Goal: Transaction & Acquisition: Purchase product/service

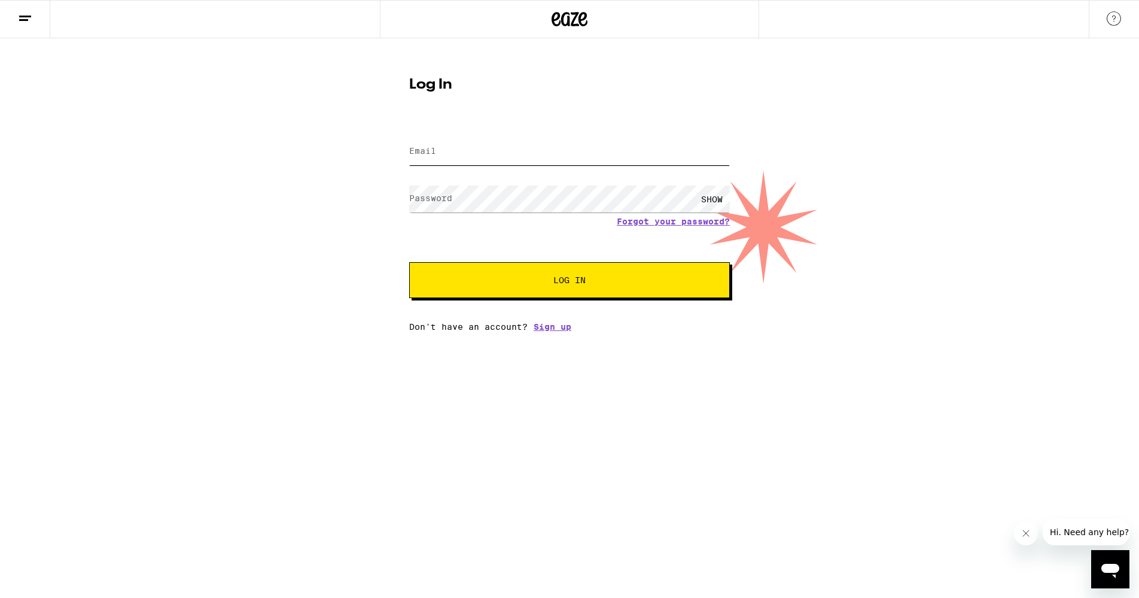
type input "[EMAIL_ADDRESS][DOMAIN_NAME]"
click at [558, 297] on button "Log In" at bounding box center [569, 280] width 321 height 36
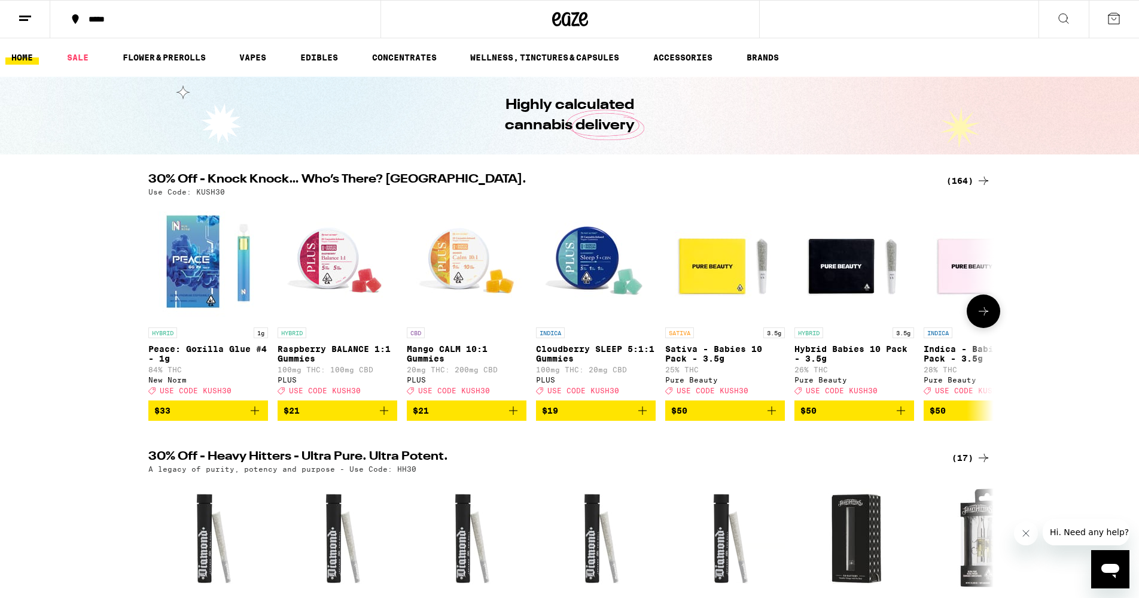
click at [985, 318] on icon at bounding box center [983, 311] width 14 height 14
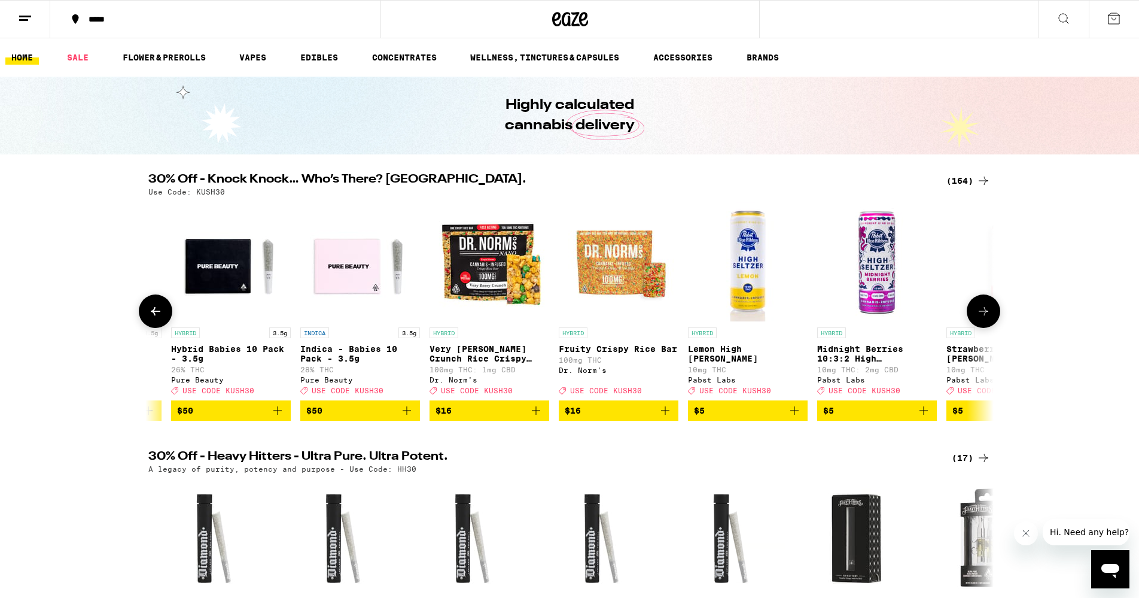
scroll to position [0, 712]
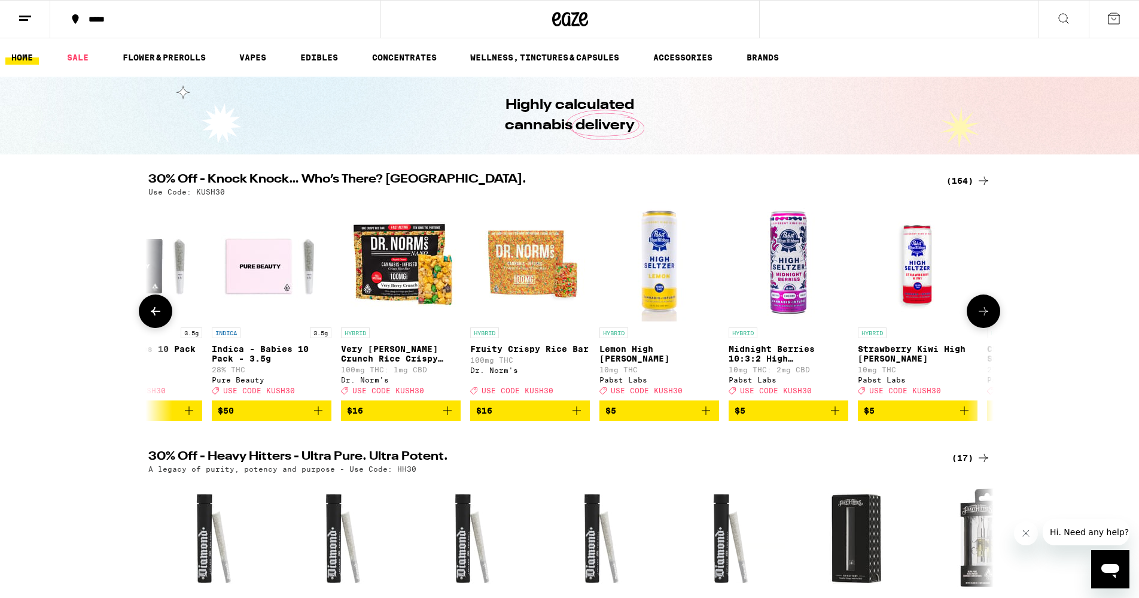
click at [158, 318] on icon at bounding box center [155, 311] width 14 height 14
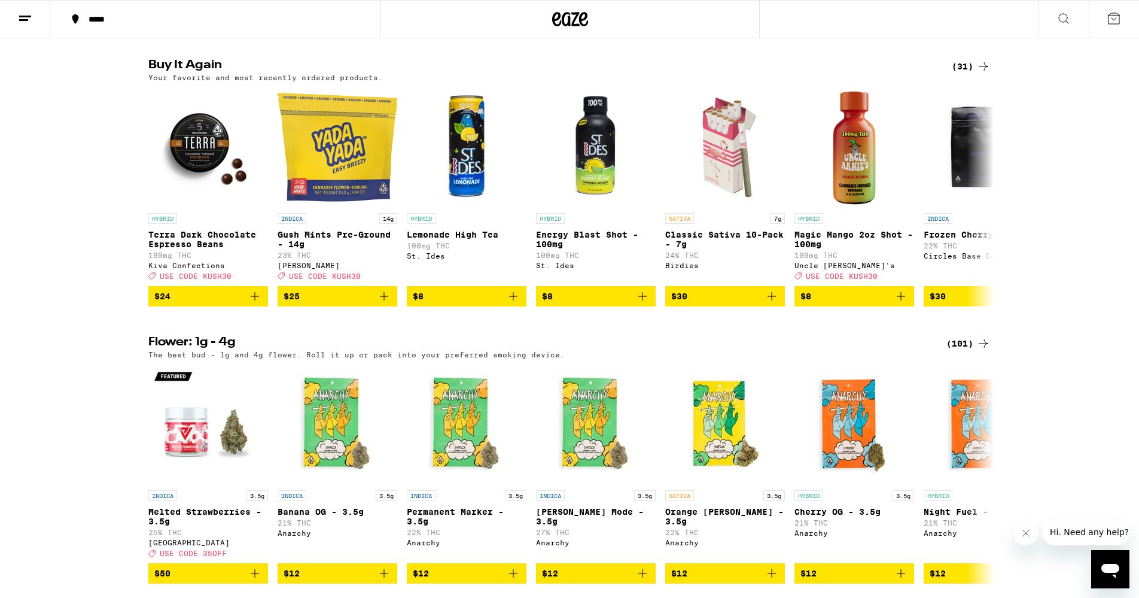
scroll to position [1209, 0]
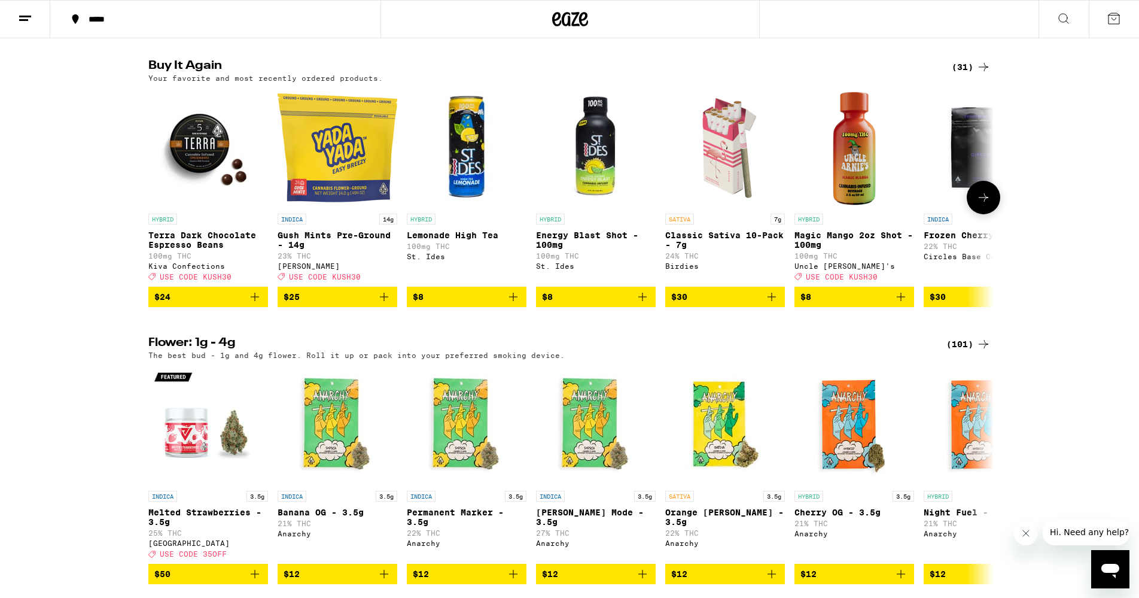
click at [641, 304] on icon "Add to bag" at bounding box center [642, 297] width 14 height 14
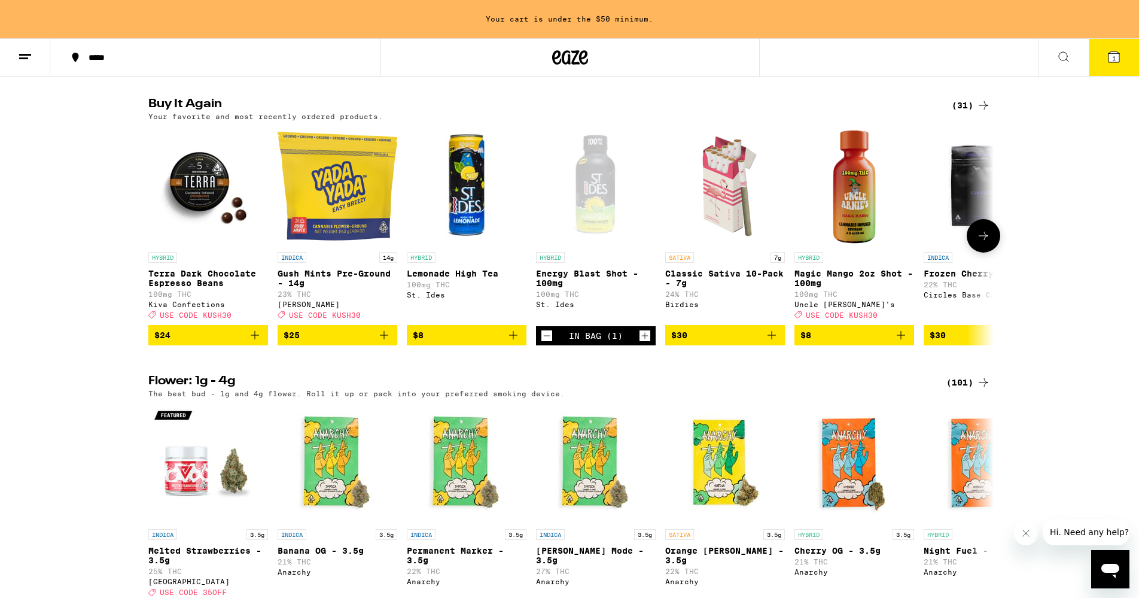
scroll to position [1247, 0]
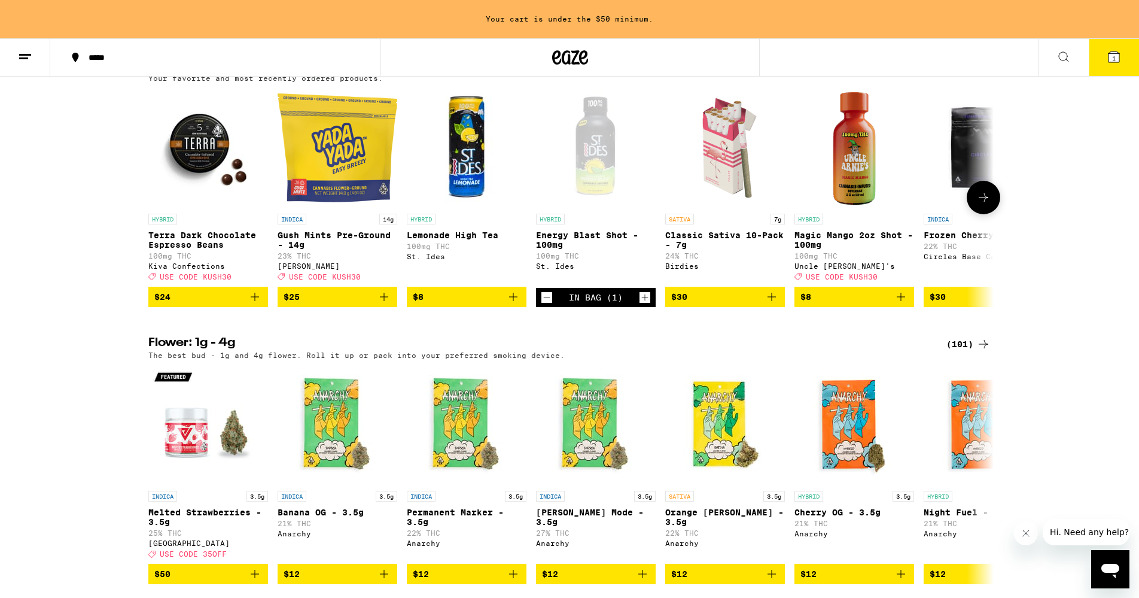
click at [641, 305] on icon "Increment" at bounding box center [645, 297] width 11 height 14
click at [904, 304] on icon "Add to bag" at bounding box center [901, 297] width 14 height 14
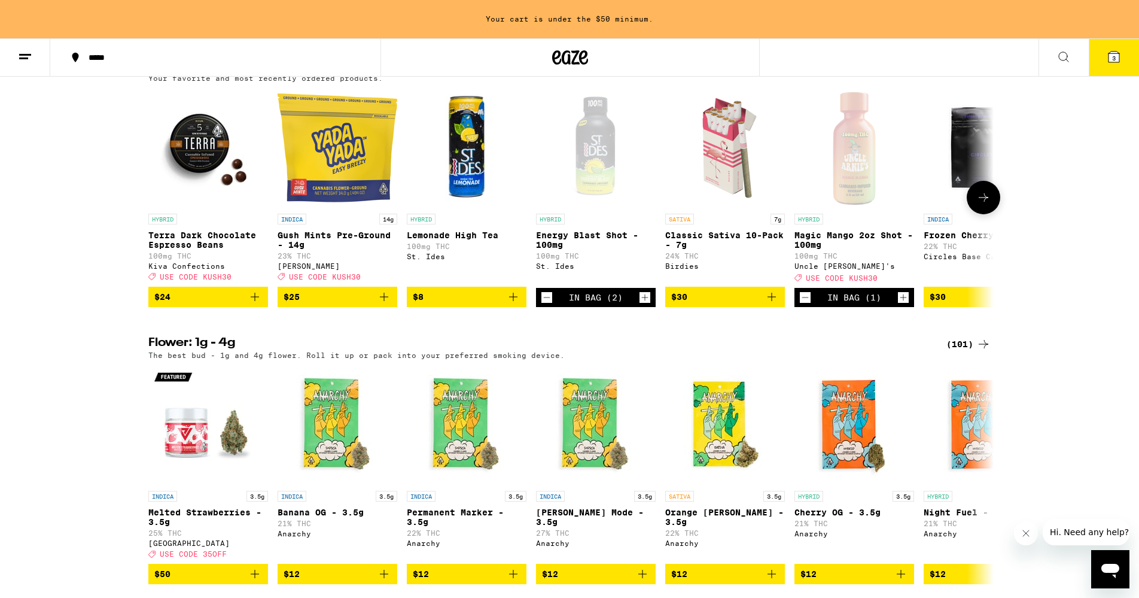
click at [255, 301] on icon "Add to bag" at bounding box center [255, 297] width 8 height 8
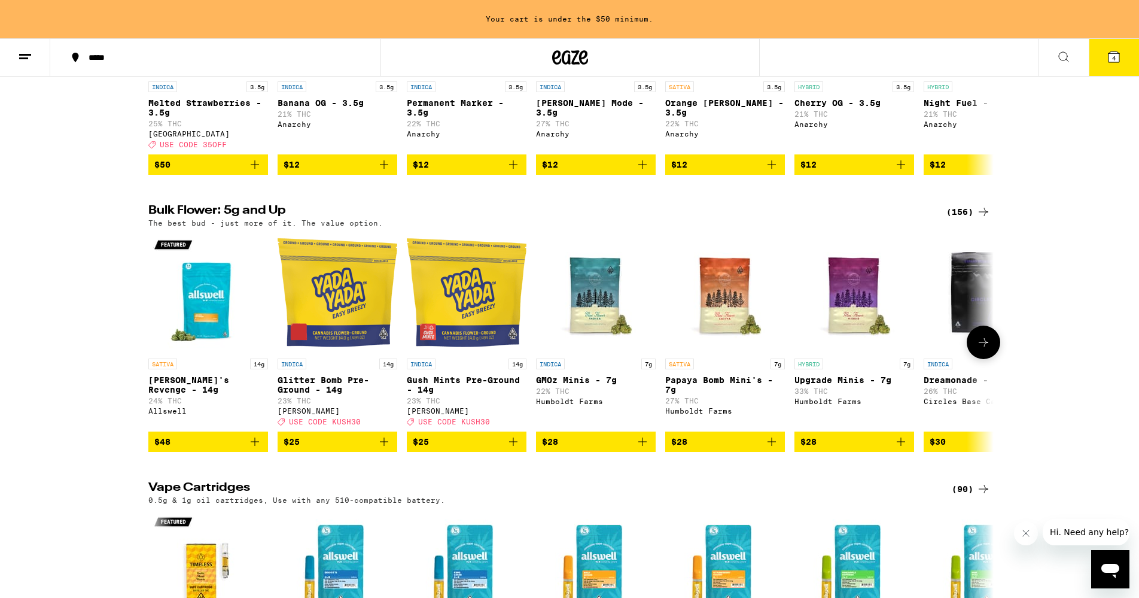
scroll to position [1665, 0]
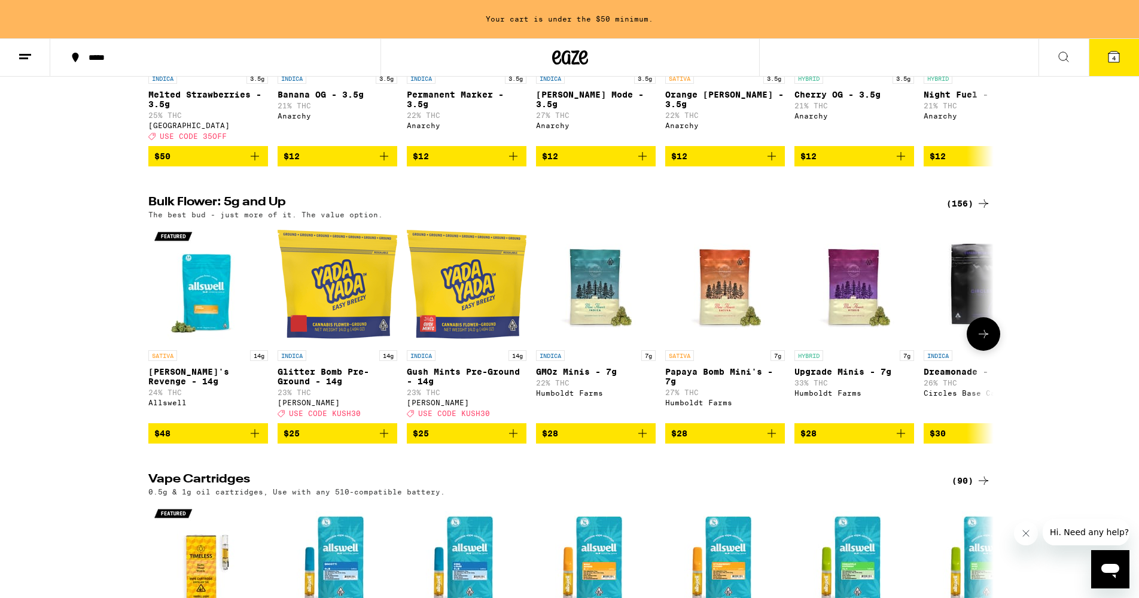
click at [362, 440] on span "$25" at bounding box center [338, 433] width 108 height 14
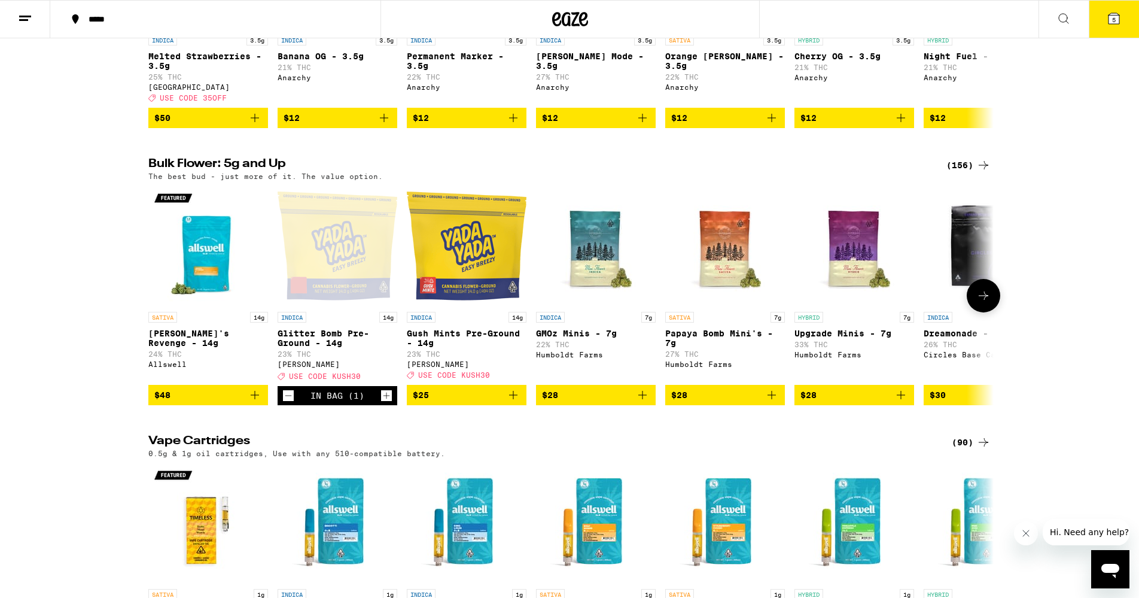
scroll to position [1626, 0]
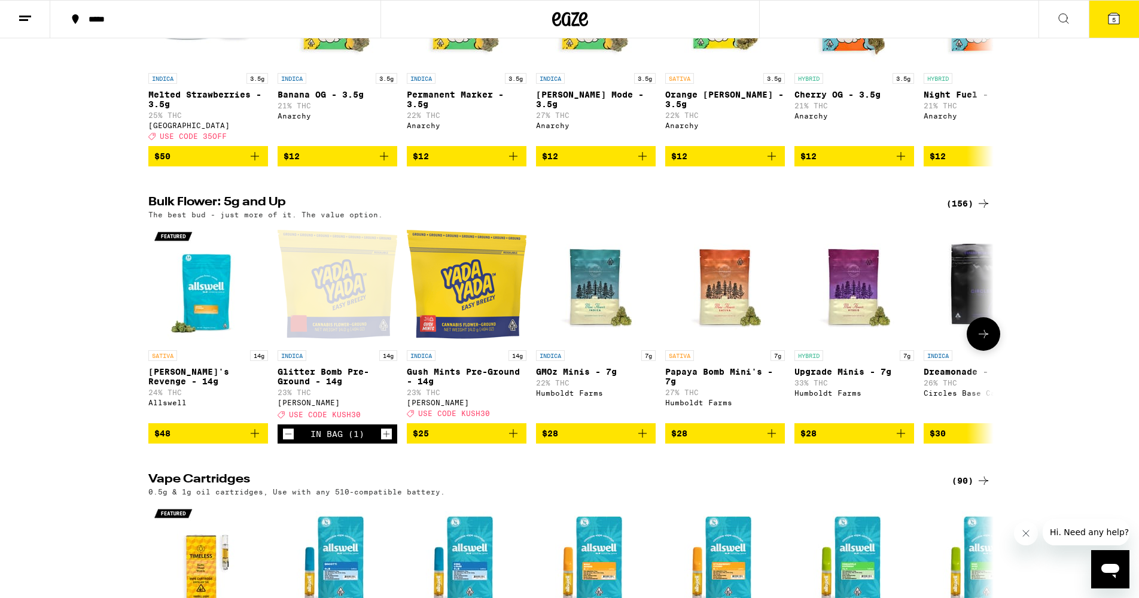
click at [611, 440] on span "$28" at bounding box center [596, 433] width 108 height 14
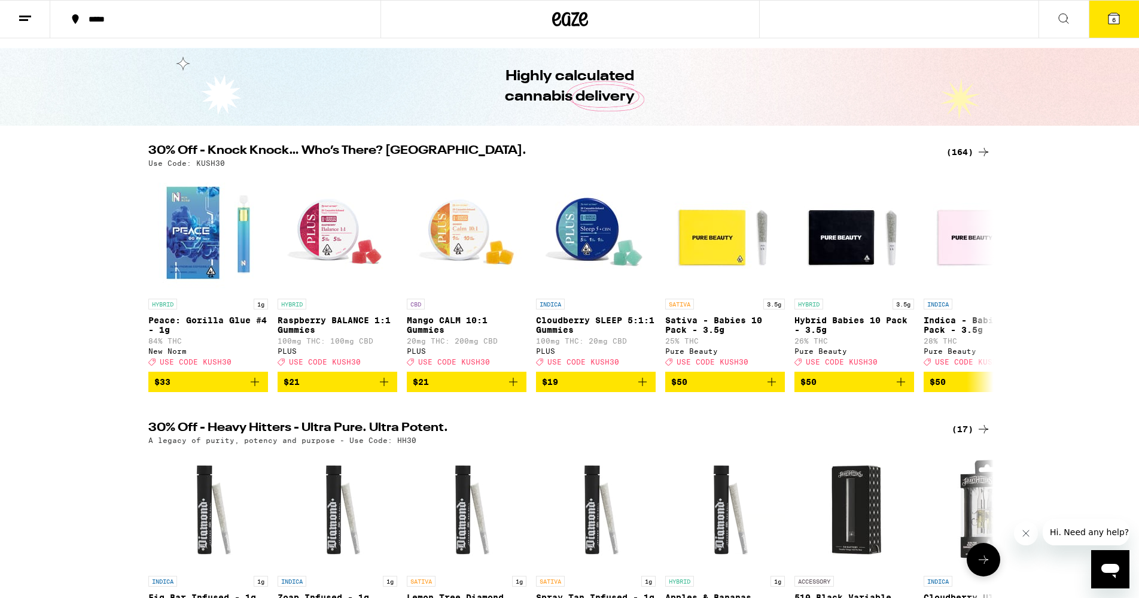
scroll to position [0, 0]
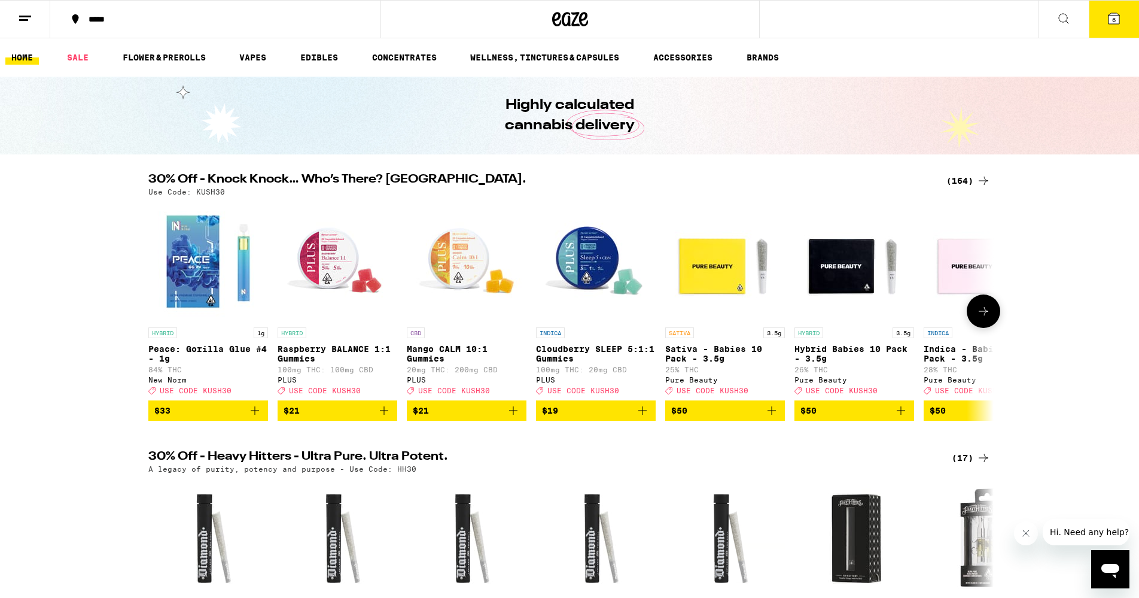
click at [738, 418] on span "$50" at bounding box center [725, 410] width 108 height 14
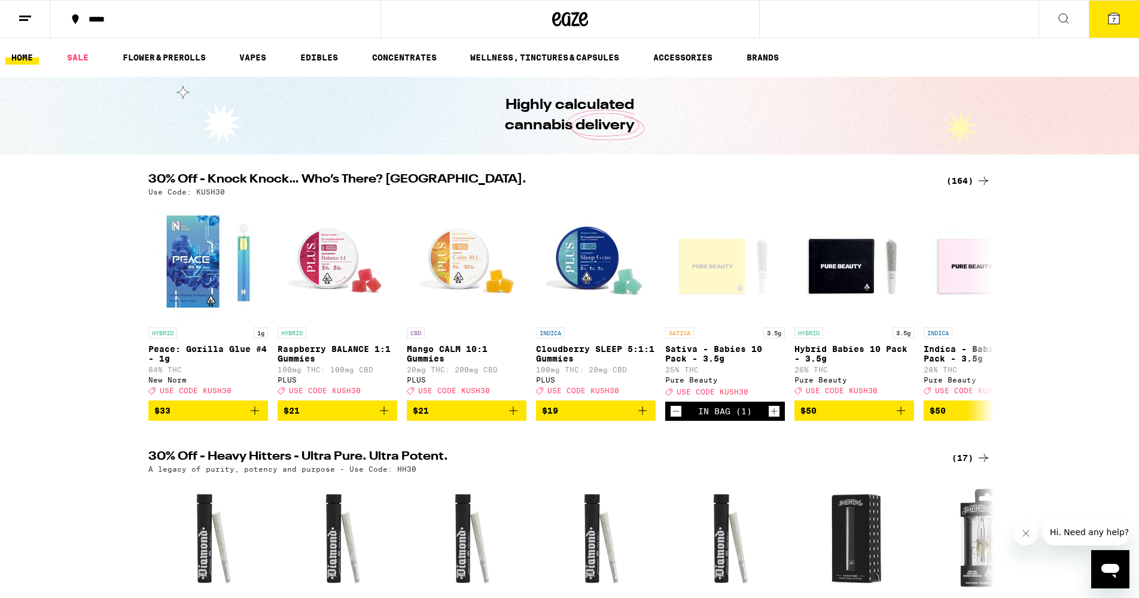
click at [1112, 16] on span "7" at bounding box center [1114, 19] width 4 height 7
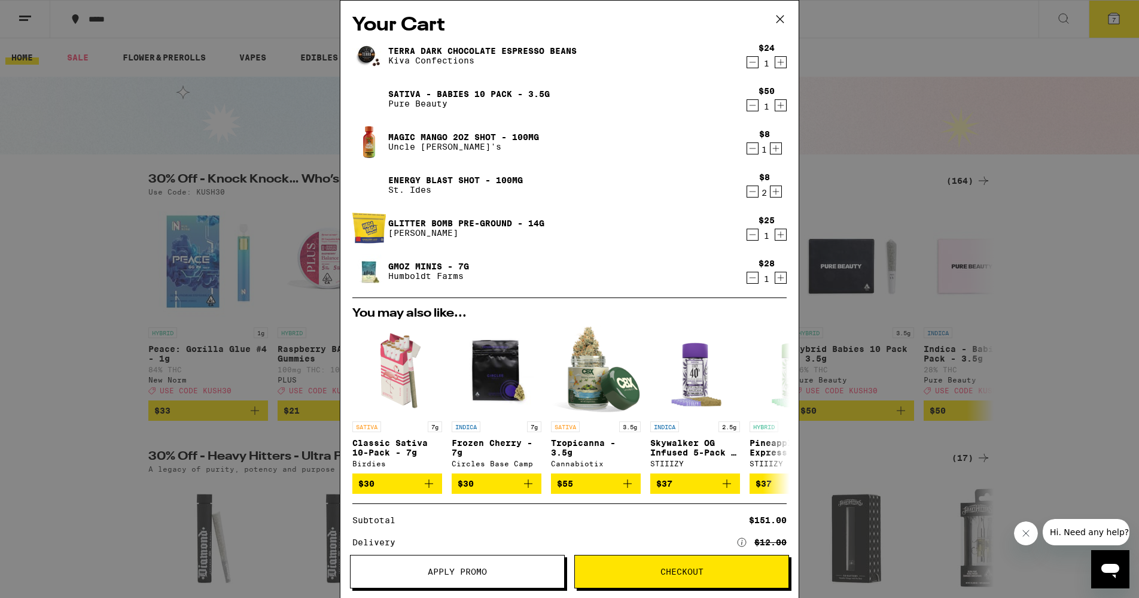
scroll to position [1, 0]
click at [662, 562] on button "Checkout" at bounding box center [681, 572] width 215 height 34
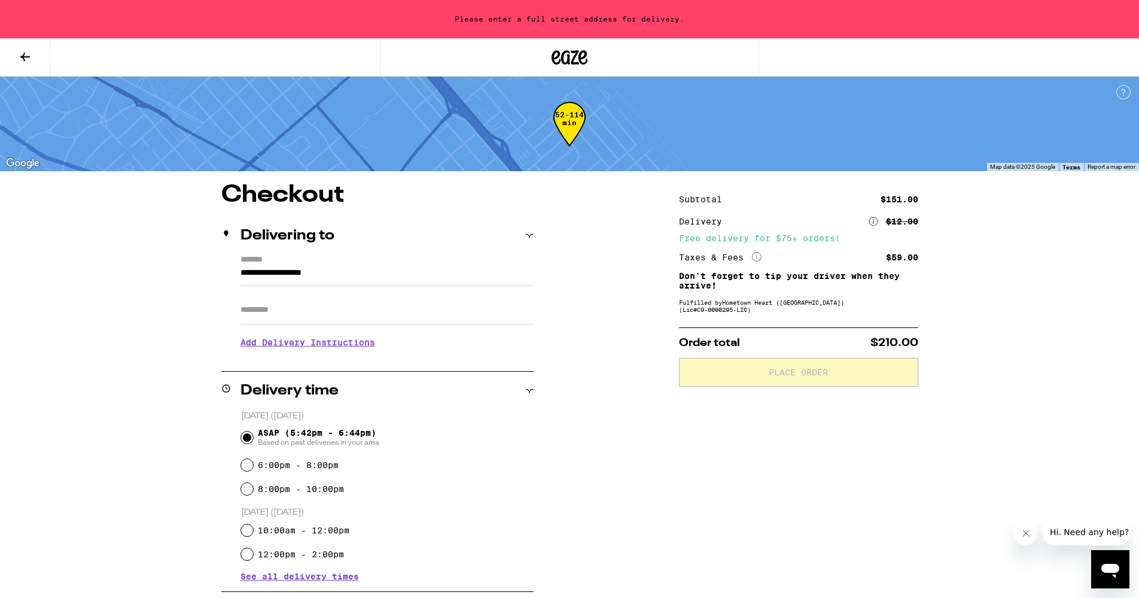
click at [324, 317] on input "Apt/Suite" at bounding box center [387, 310] width 293 height 29
type input "**********"
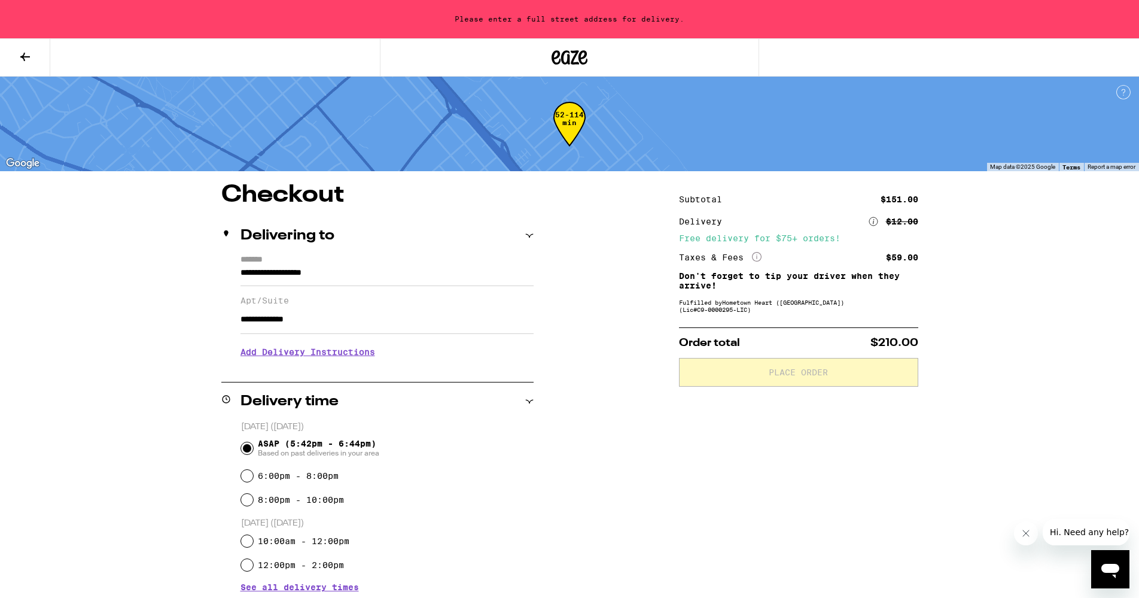
click at [323, 355] on h3 "Add Delivery Instructions" at bounding box center [387, 352] width 293 height 28
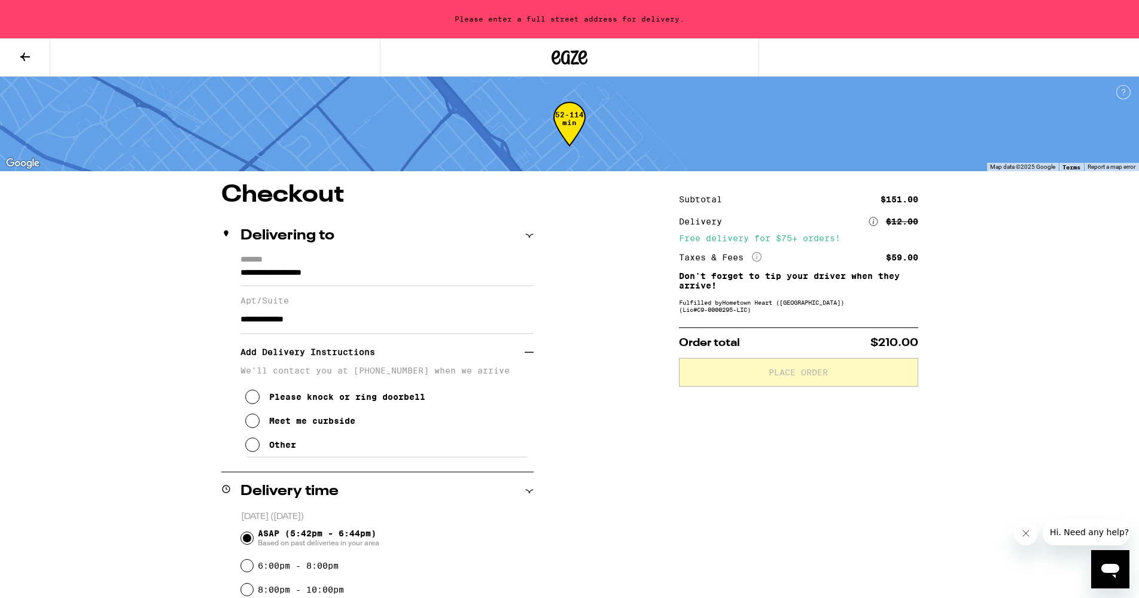
click at [254, 401] on icon at bounding box center [252, 397] width 14 height 14
click at [239, 273] on div "**********" at bounding box center [377, 356] width 312 height 202
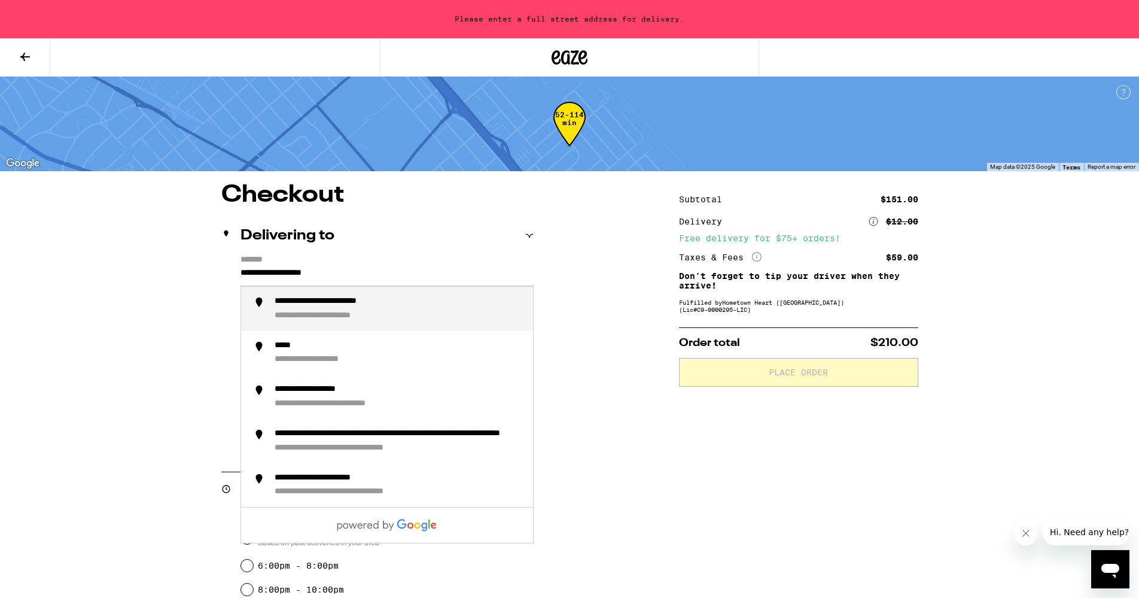
drag, startPoint x: 241, startPoint y: 273, endPoint x: 356, endPoint y: 273, distance: 115.5
click at [356, 273] on input "**********" at bounding box center [387, 276] width 293 height 20
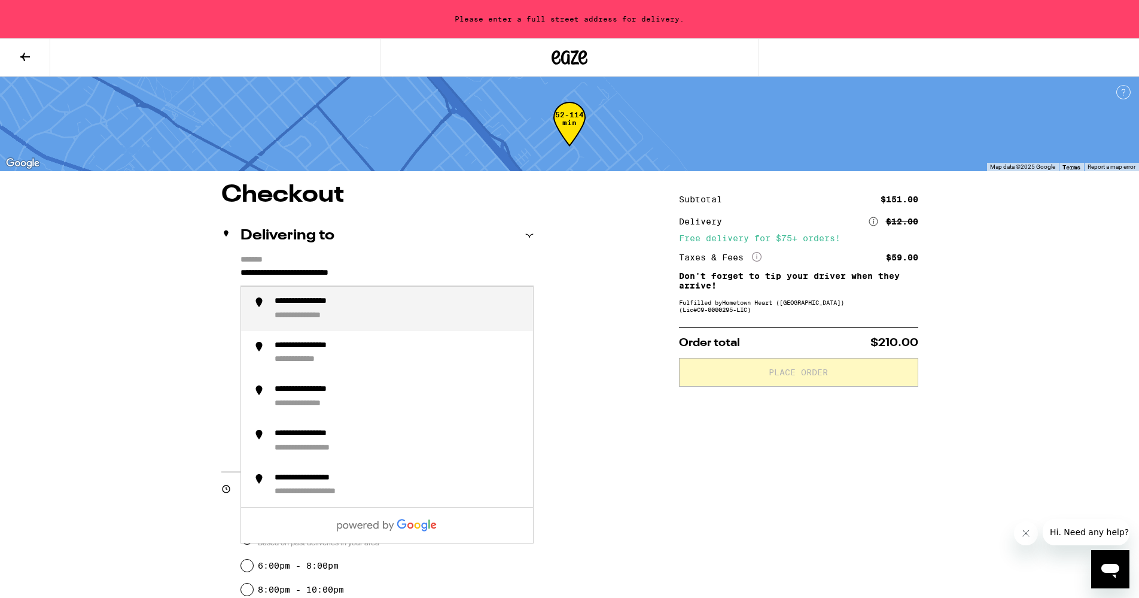
click at [322, 312] on div "**********" at bounding box center [315, 316] width 81 height 11
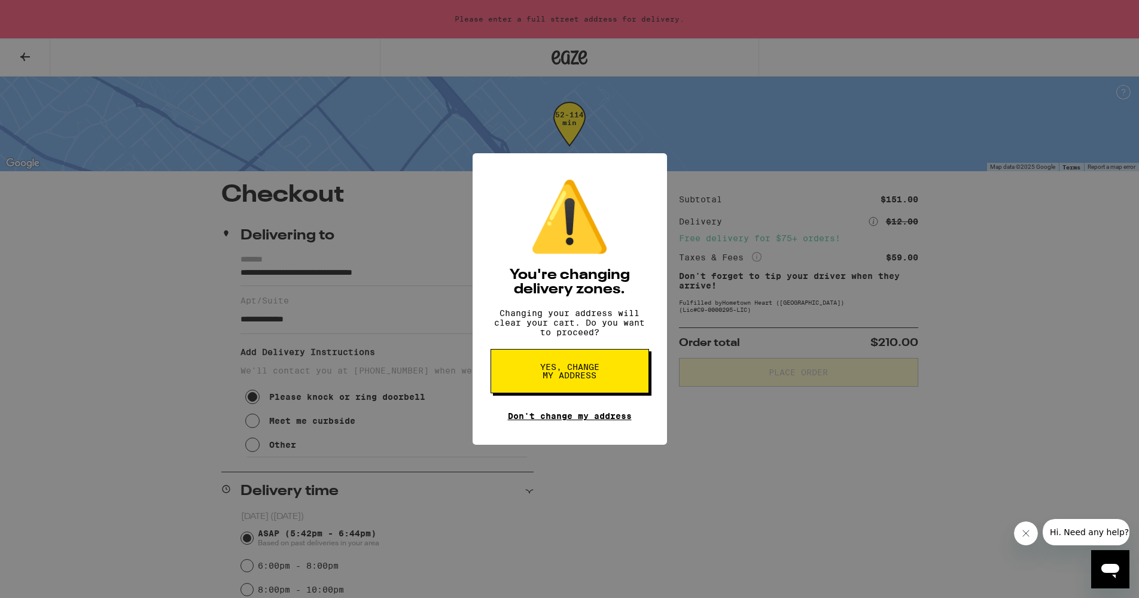
click at [556, 421] on link "Don't change my address" at bounding box center [570, 416] width 124 height 10
type input "**********"
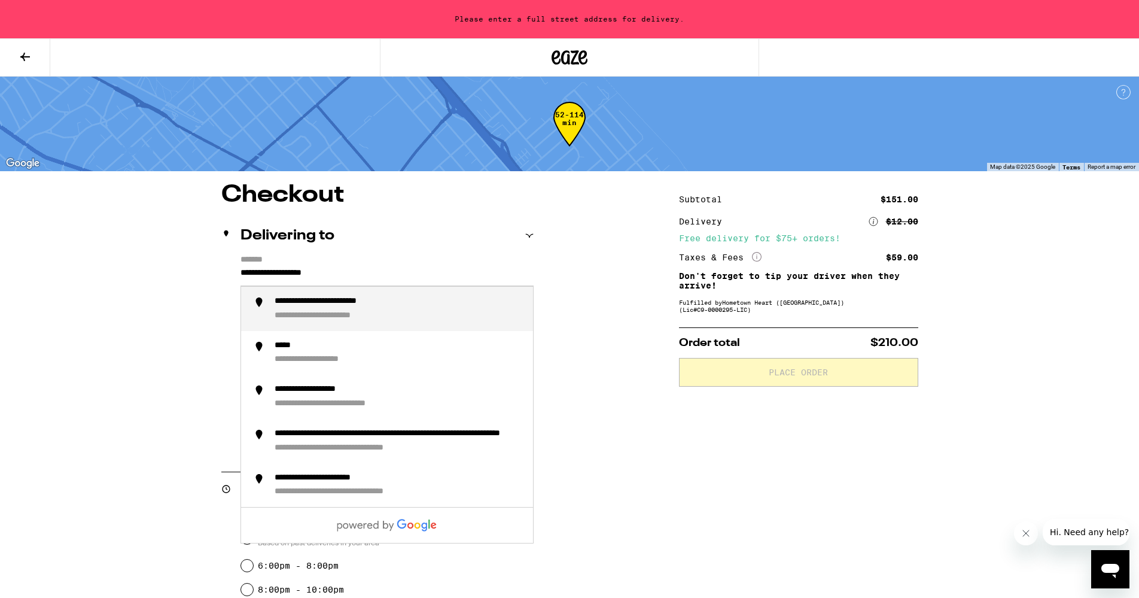
drag, startPoint x: 349, startPoint y: 270, endPoint x: 220, endPoint y: 269, distance: 129.2
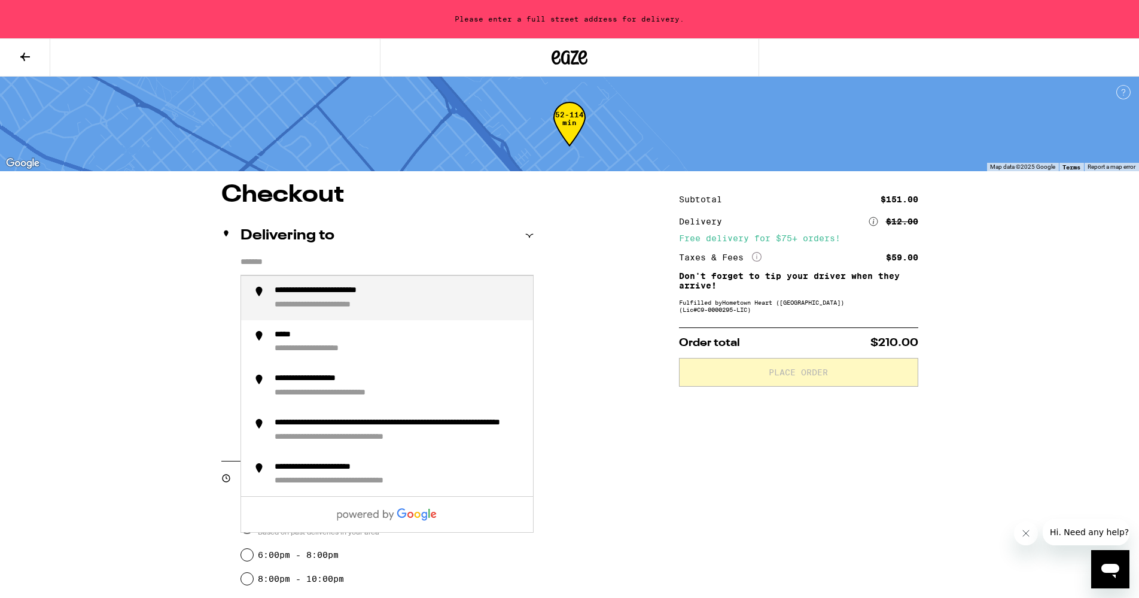
click at [404, 298] on div "**********" at bounding box center [399, 297] width 249 height 25
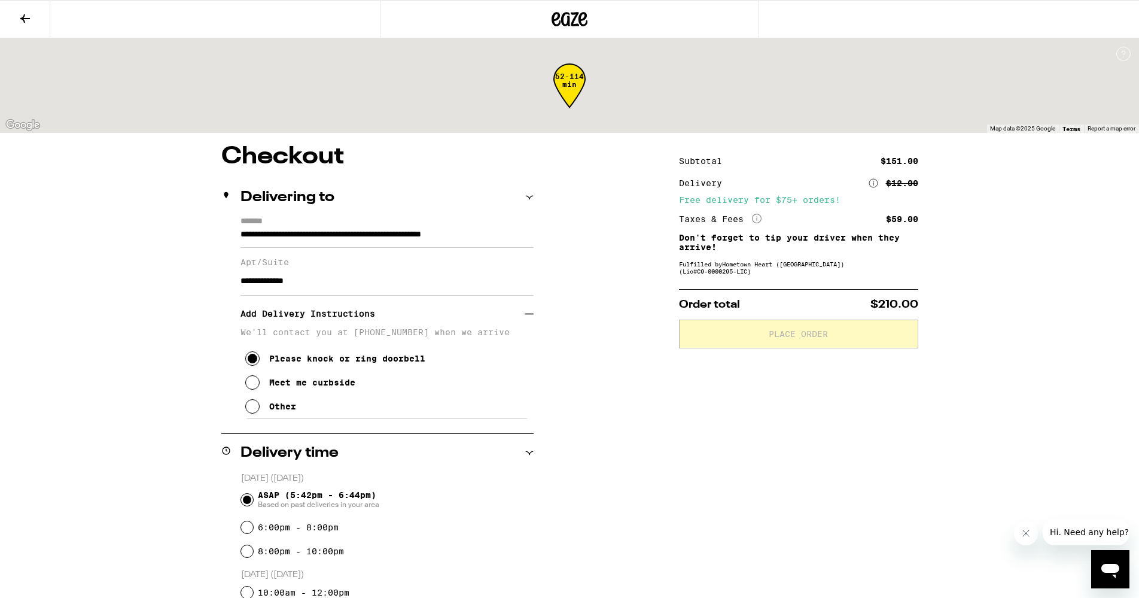
type input "**********"
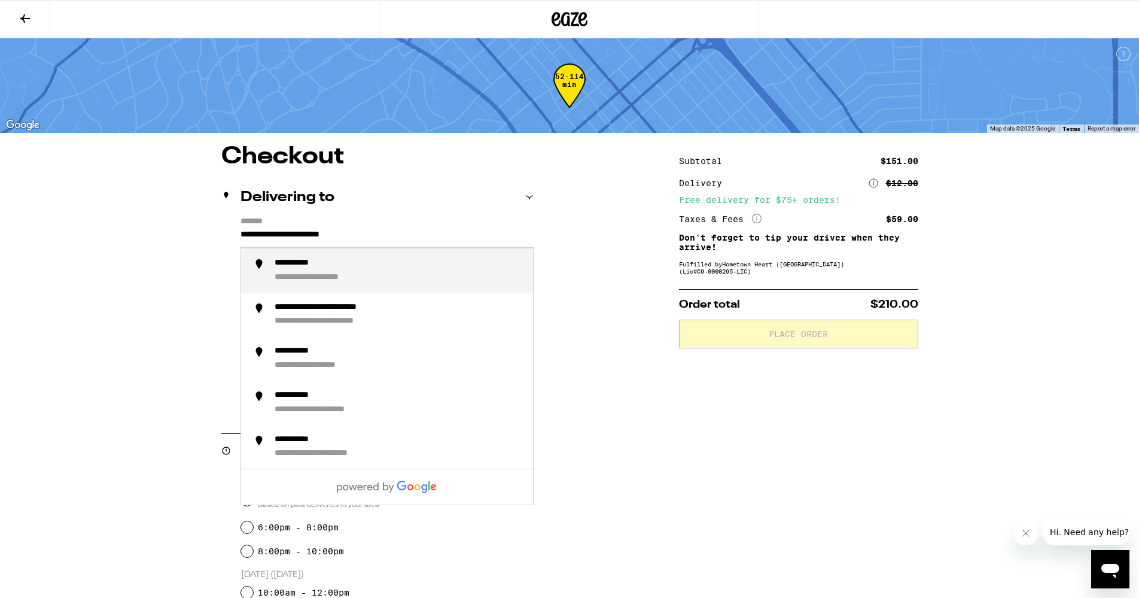
drag, startPoint x: 375, startPoint y: 238, endPoint x: 227, endPoint y: 234, distance: 147.8
click at [227, 234] on div "**********" at bounding box center [377, 318] width 312 height 202
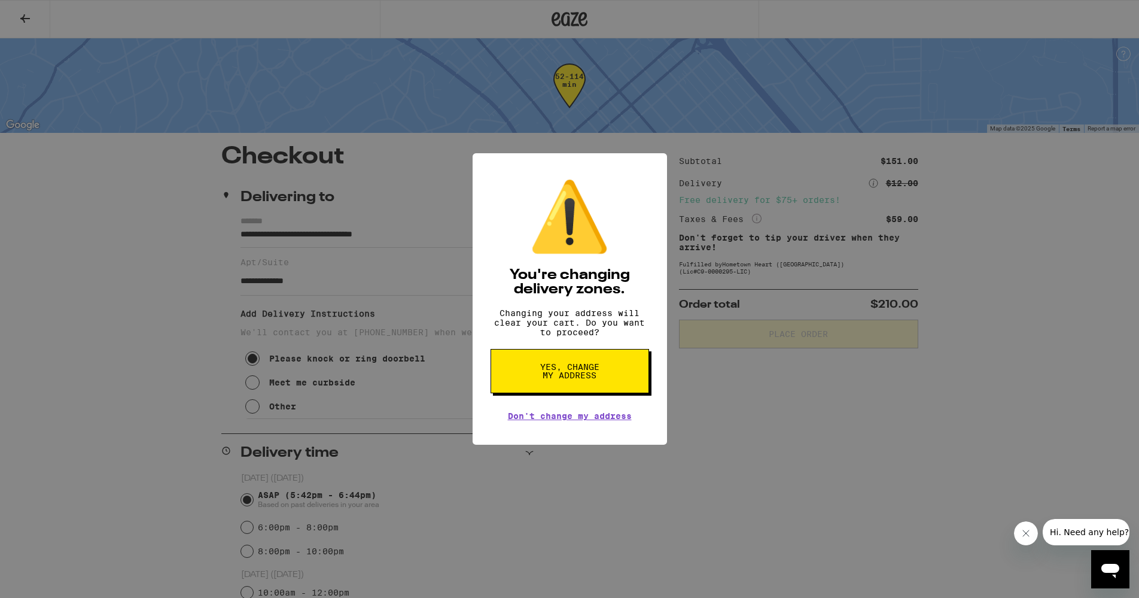
click at [573, 378] on span "Yes, change my address" at bounding box center [570, 371] width 62 height 17
type input "**********"
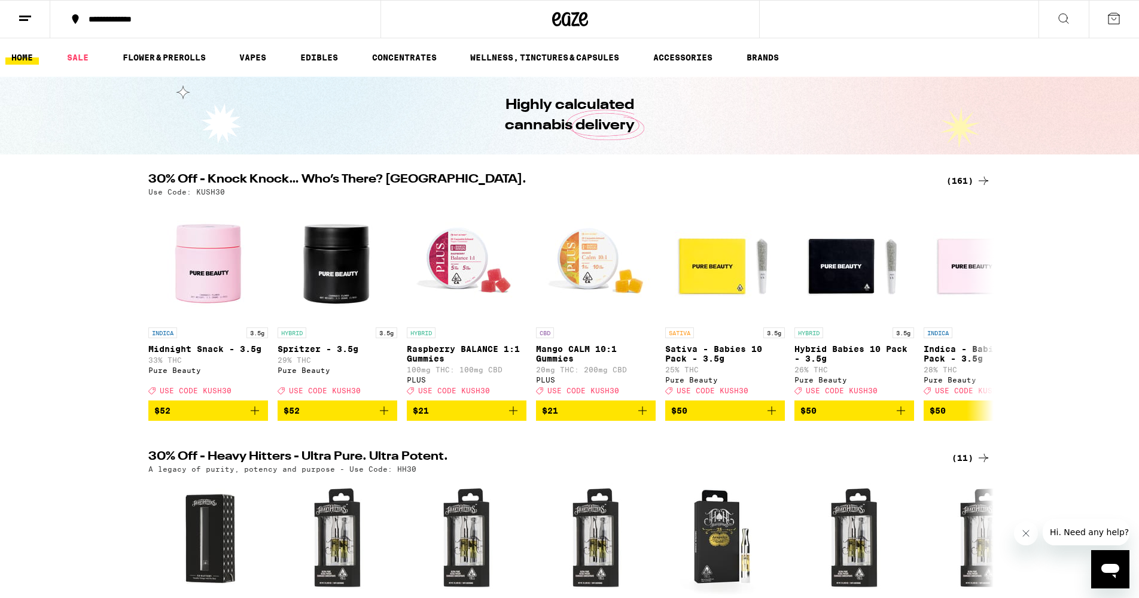
click at [903, 418] on icon "Add to bag" at bounding box center [901, 410] width 14 height 14
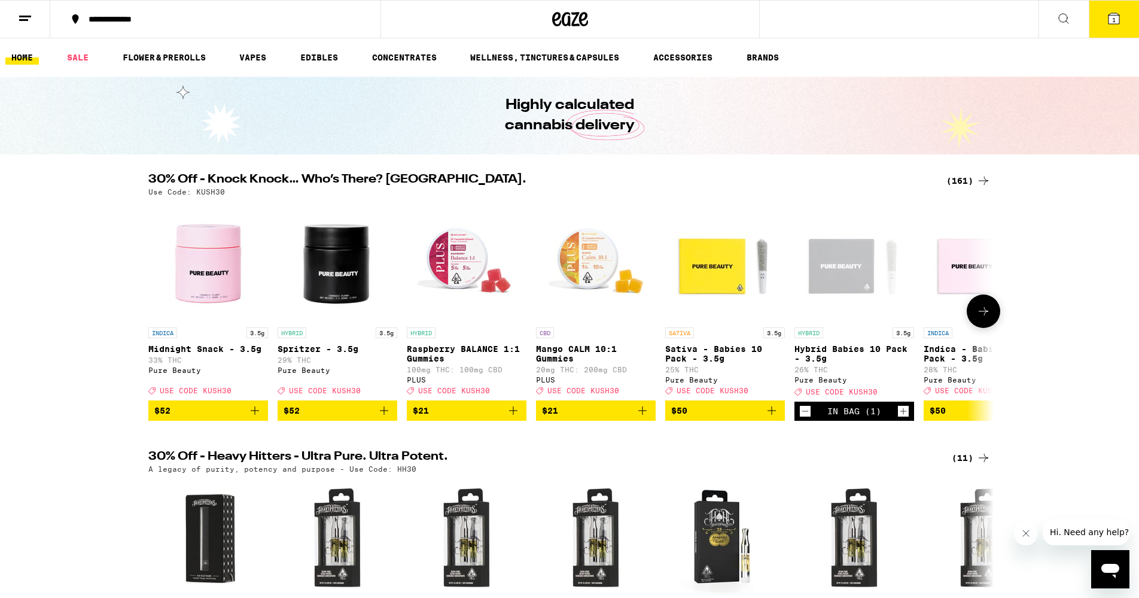
click at [987, 318] on icon at bounding box center [983, 311] width 14 height 14
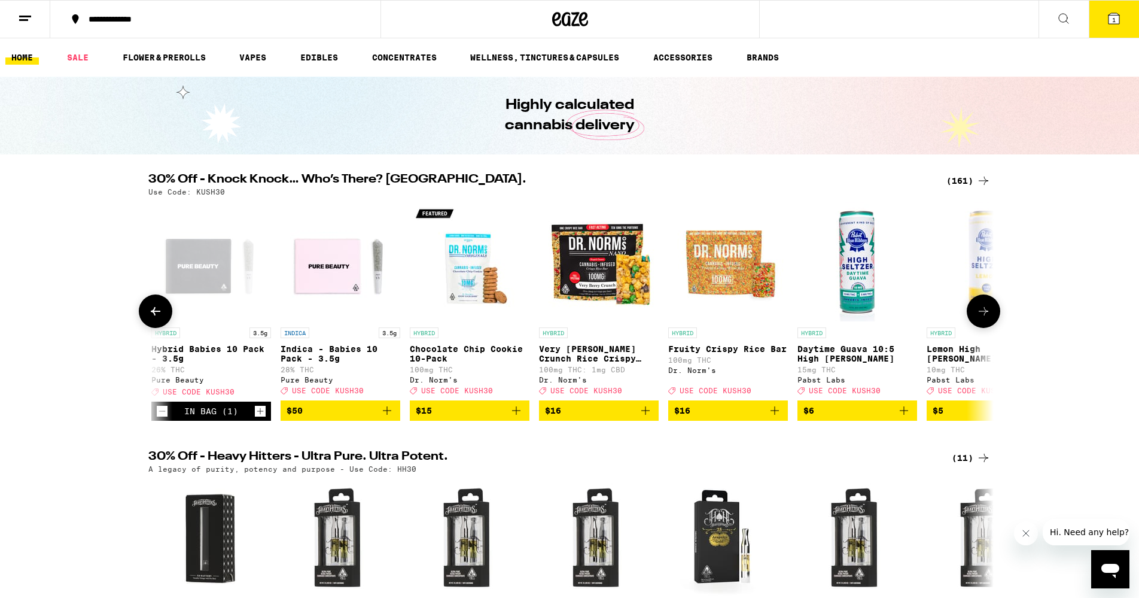
scroll to position [0, 712]
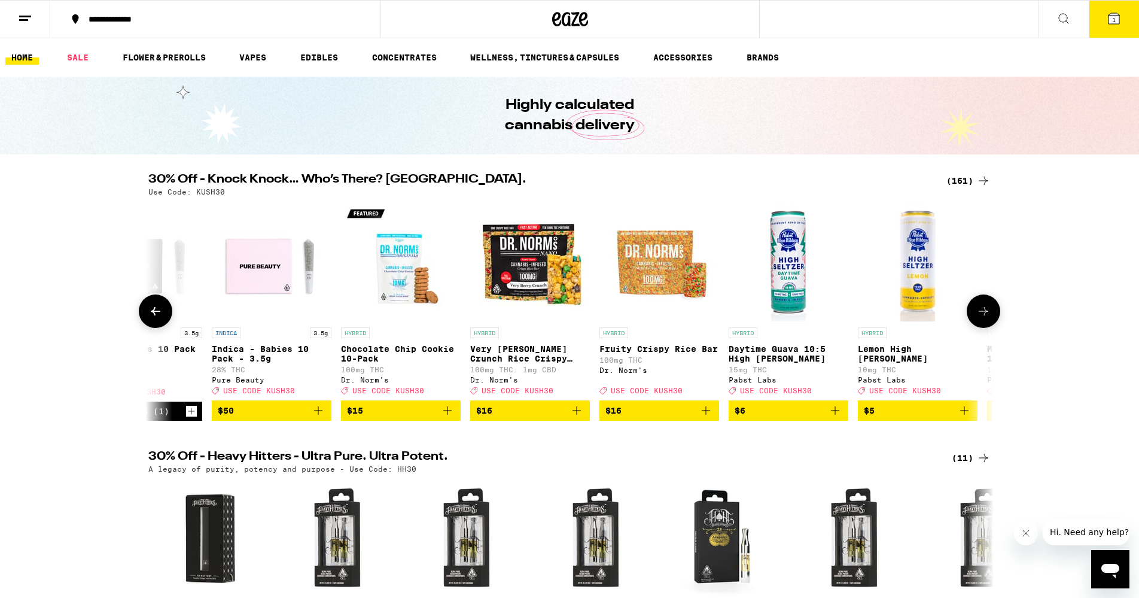
click at [987, 318] on icon at bounding box center [983, 311] width 14 height 14
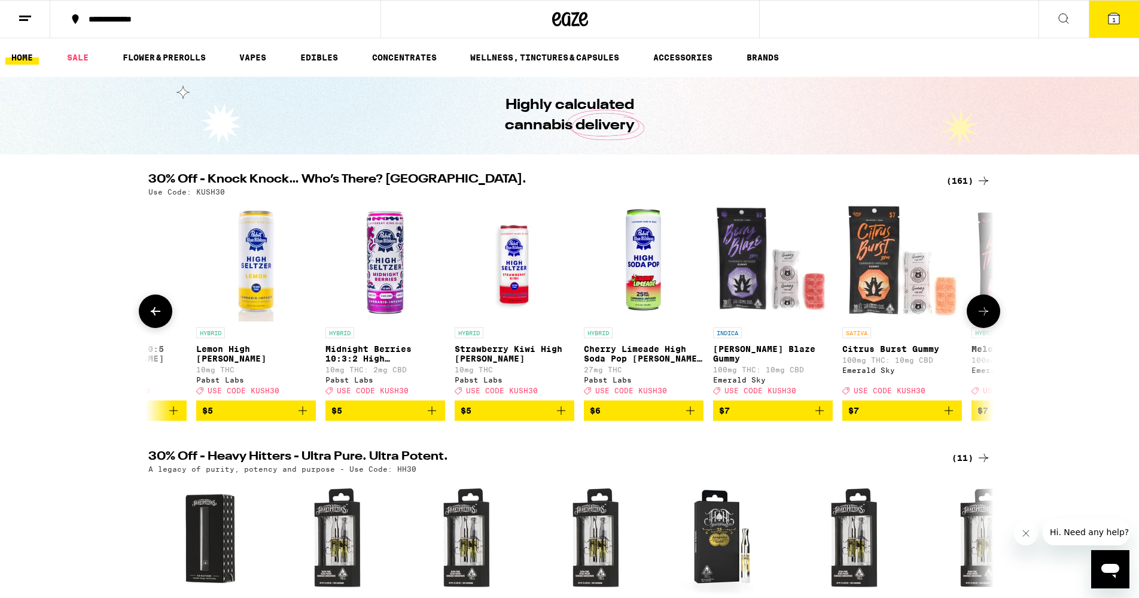
scroll to position [0, 1424]
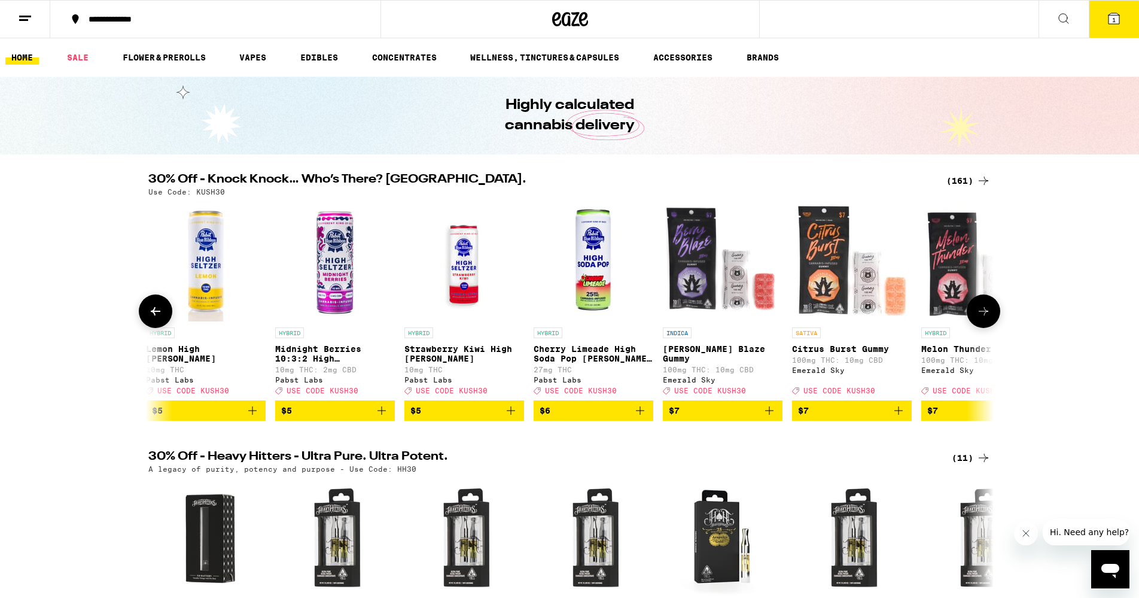
click at [987, 318] on icon at bounding box center [983, 311] width 14 height 14
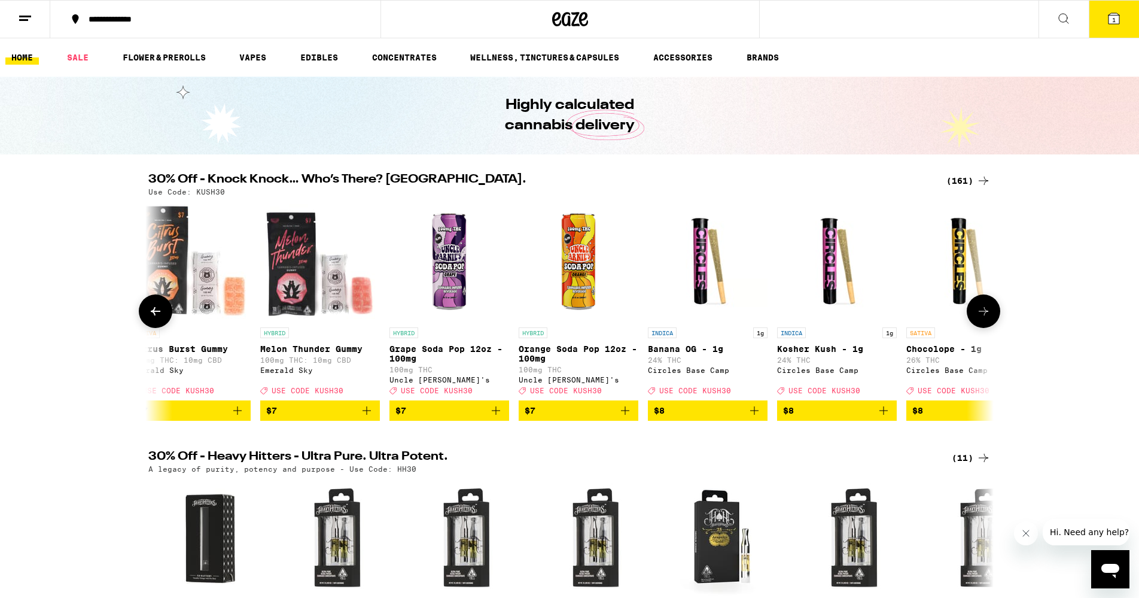
scroll to position [0, 2136]
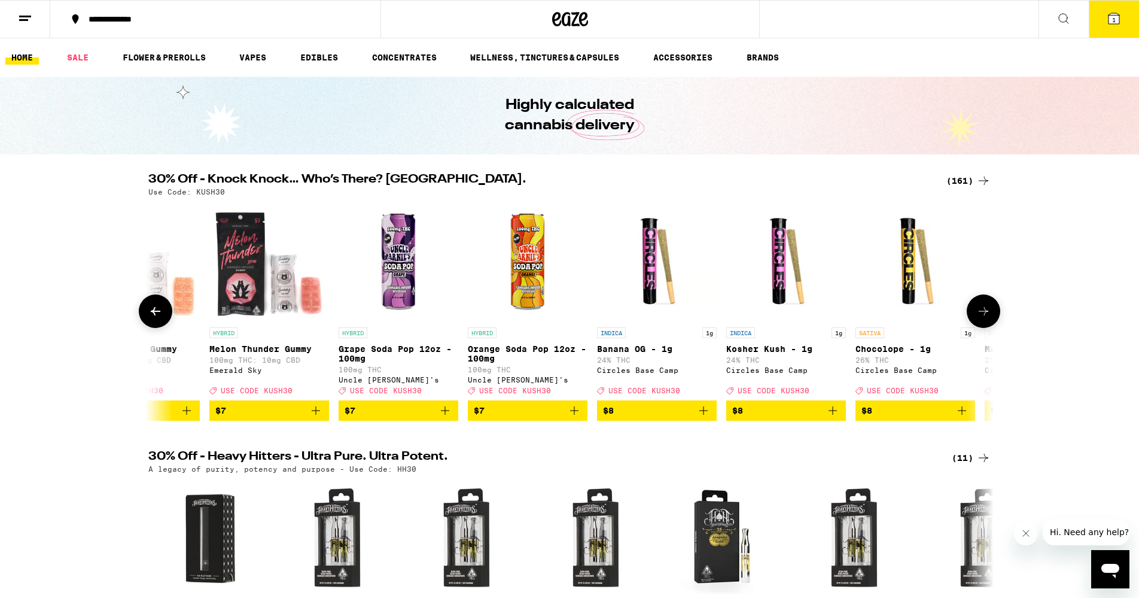
click at [987, 318] on icon at bounding box center [983, 311] width 14 height 14
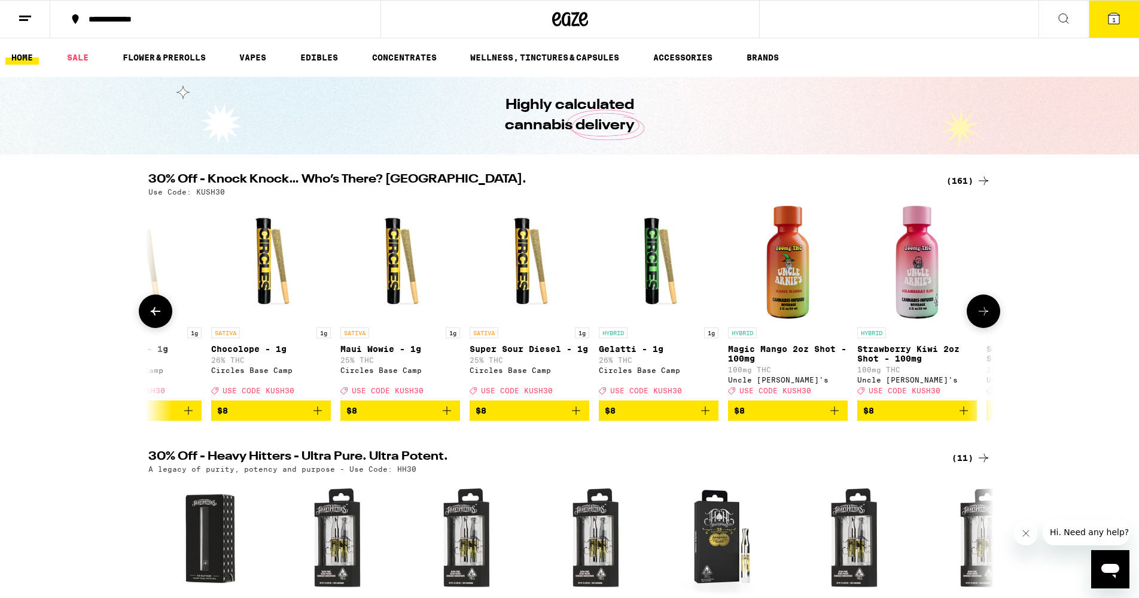
scroll to position [0, 2848]
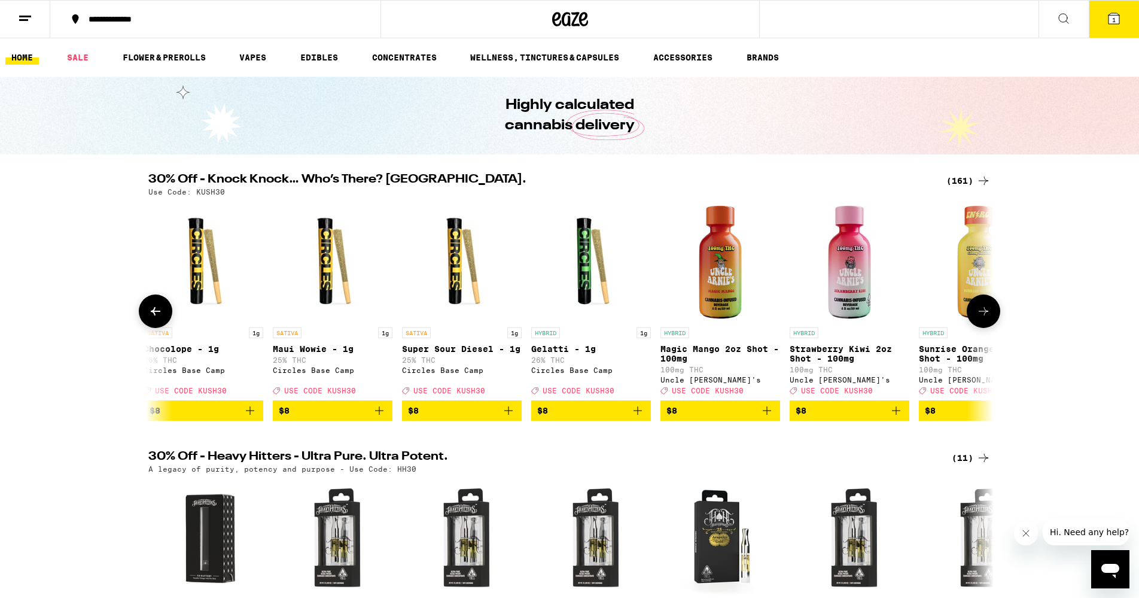
click at [987, 318] on icon at bounding box center [983, 311] width 14 height 14
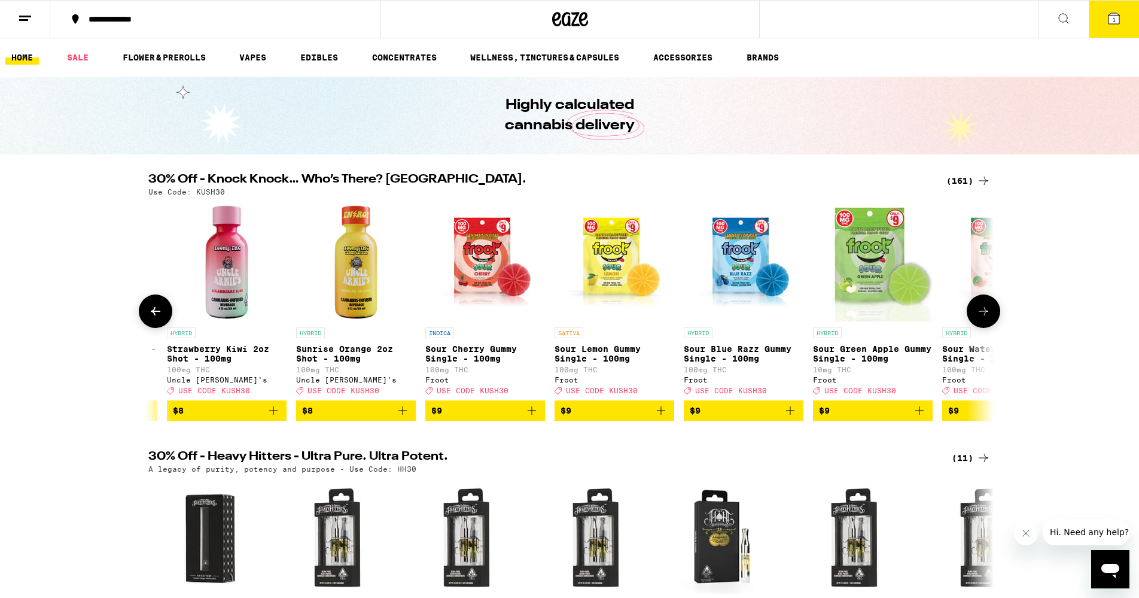
scroll to position [0, 3560]
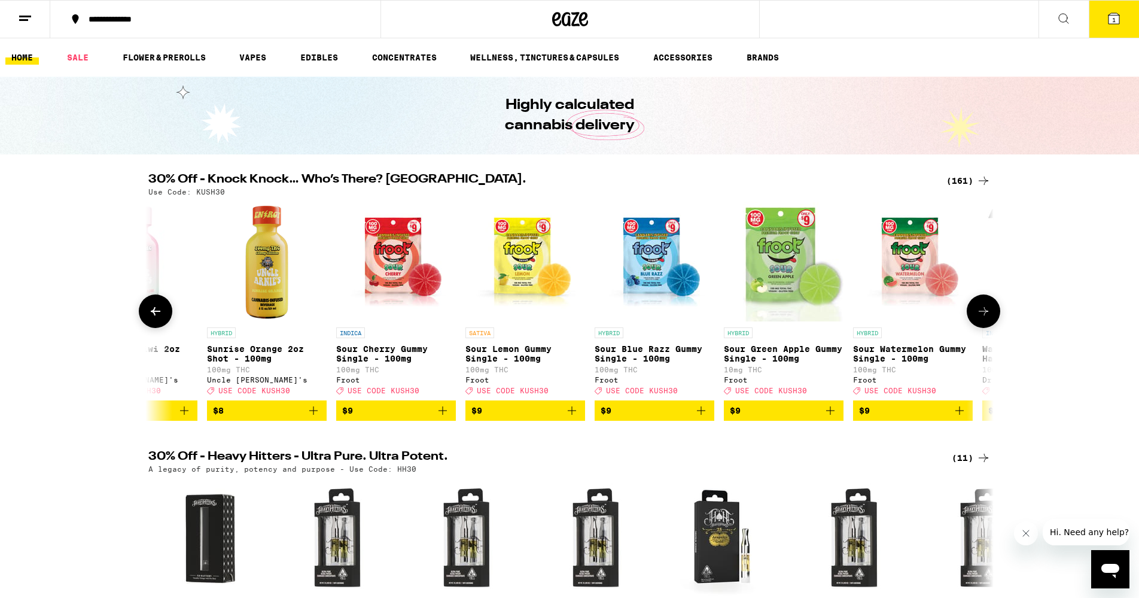
click at [317, 418] on icon "Add to bag" at bounding box center [313, 410] width 14 height 14
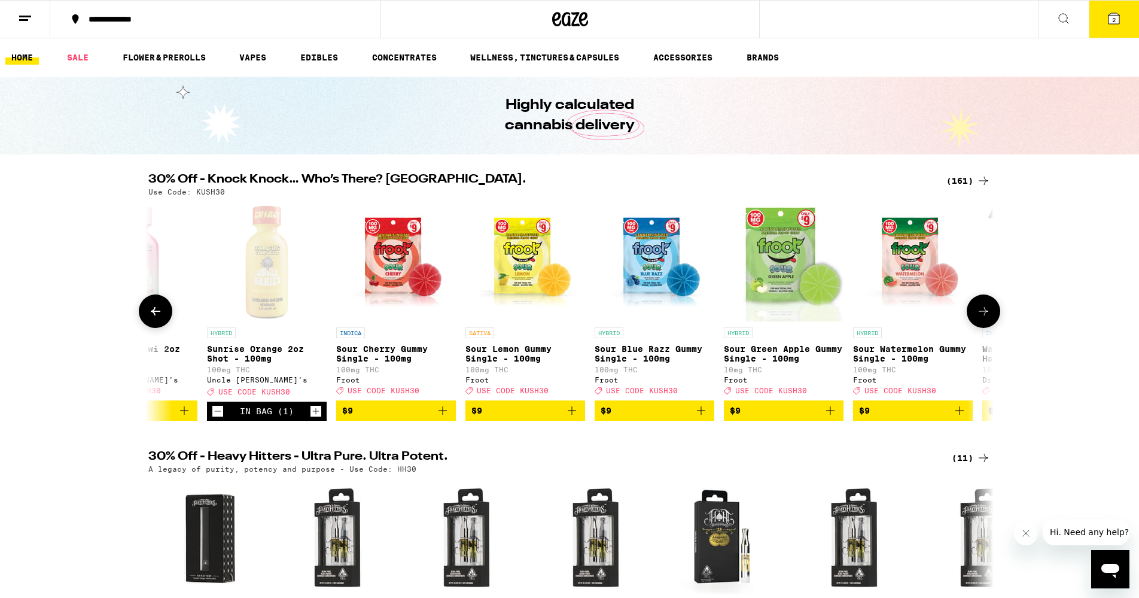
click at [984, 315] on icon at bounding box center [984, 311] width 10 height 8
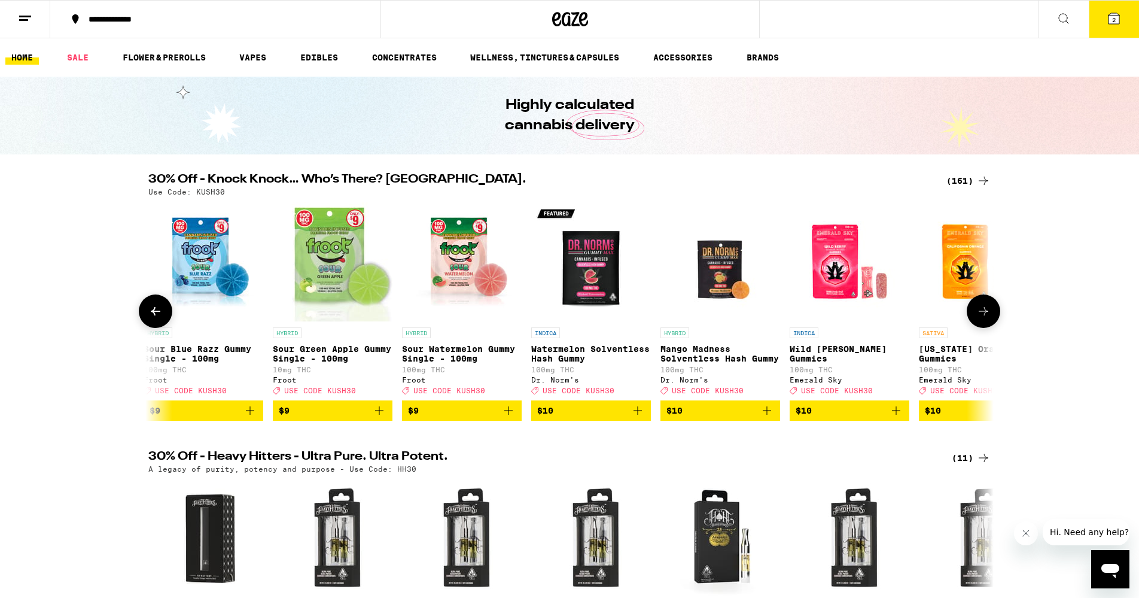
scroll to position [0, 4272]
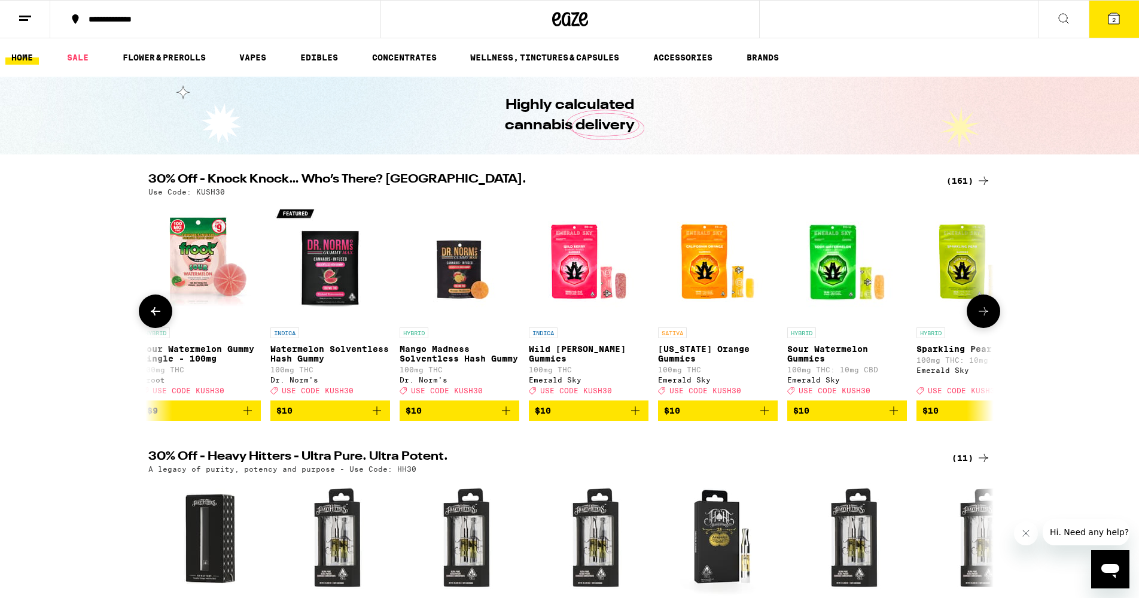
click at [984, 315] on icon at bounding box center [984, 311] width 10 height 8
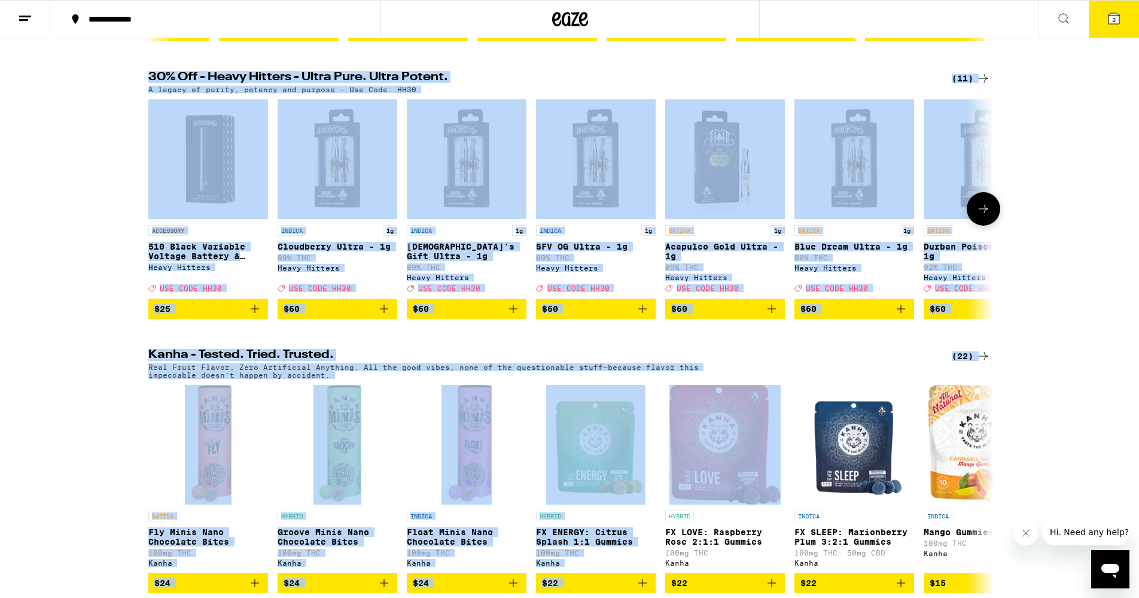
scroll to position [0, 4984]
click at [1046, 283] on div "30% Off - Heavy Hitters - Ultra Pure. Ultra Potent. (11) A legacy of purity, po…" at bounding box center [569, 194] width 1139 height 247
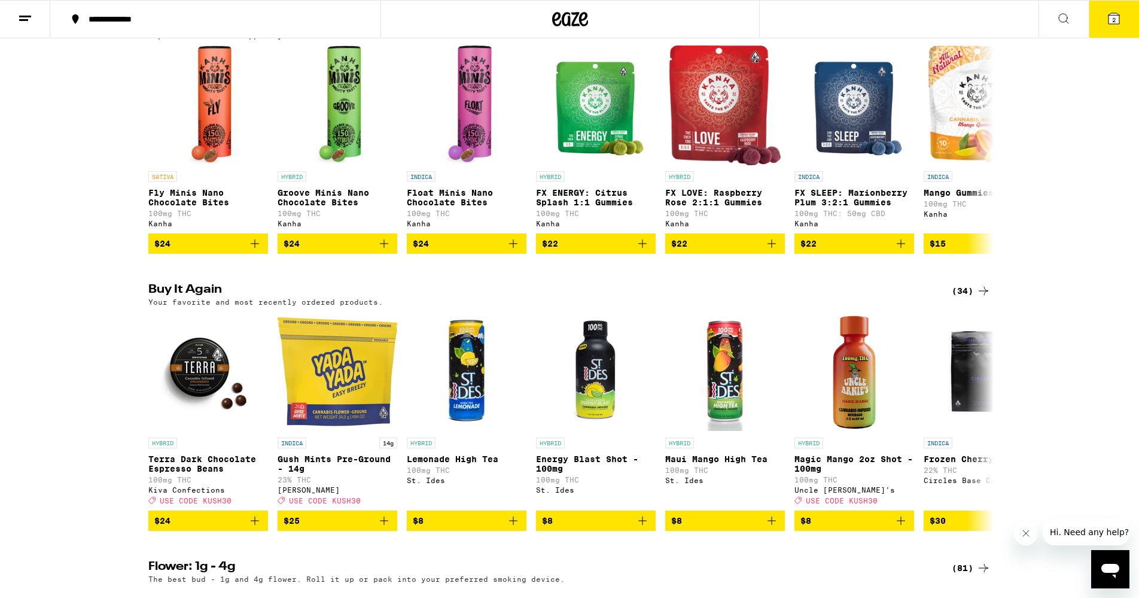
scroll to position [723, 0]
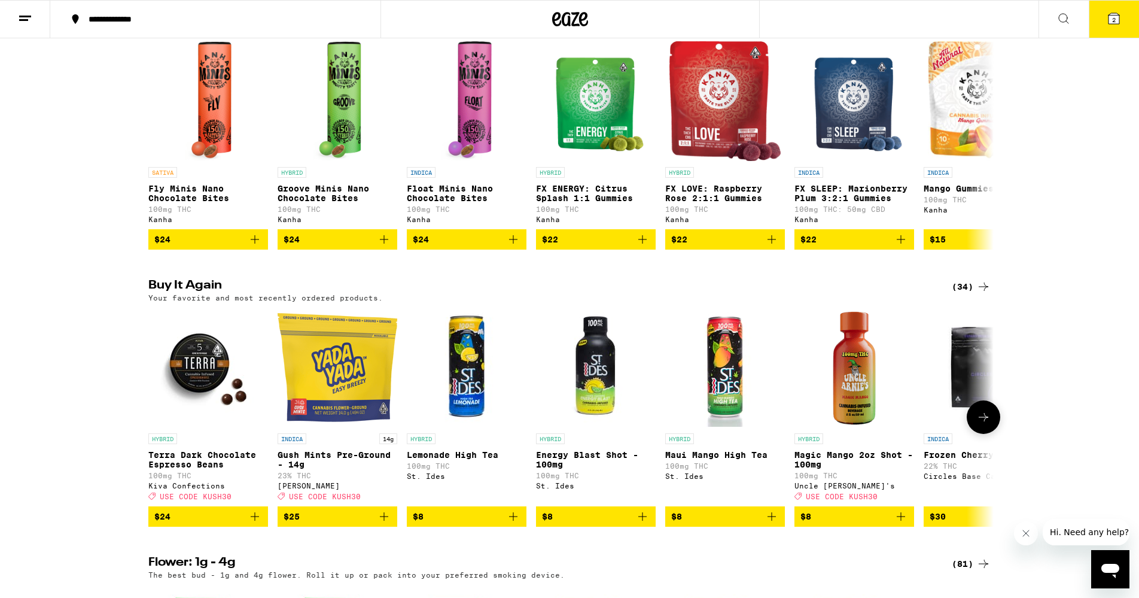
click at [232, 524] on span "$24" at bounding box center [208, 516] width 108 height 14
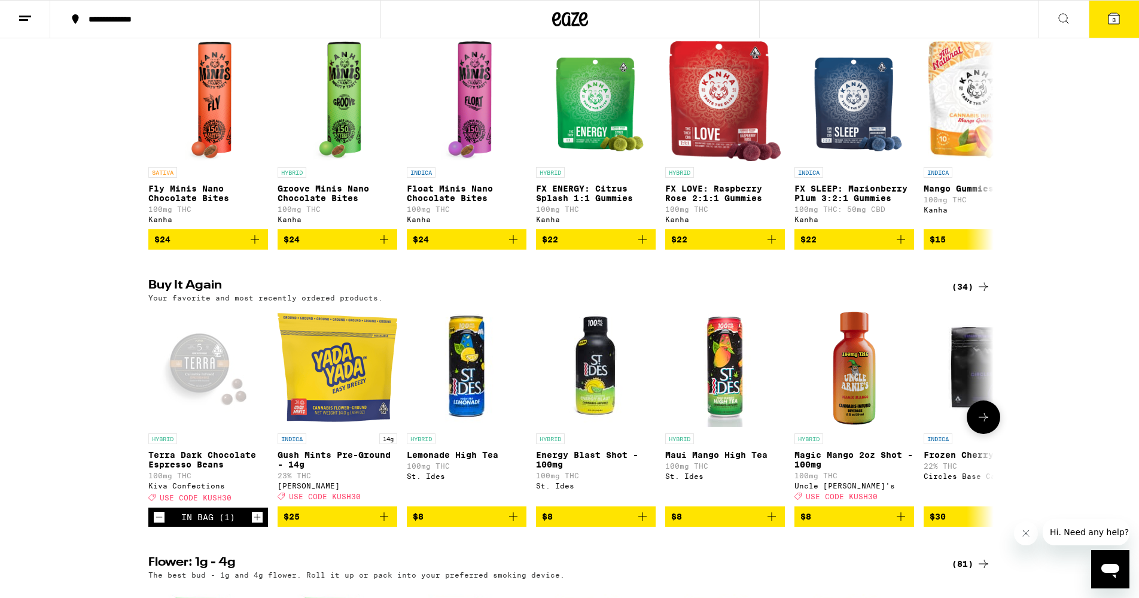
click at [344, 524] on span "$25" at bounding box center [338, 516] width 108 height 14
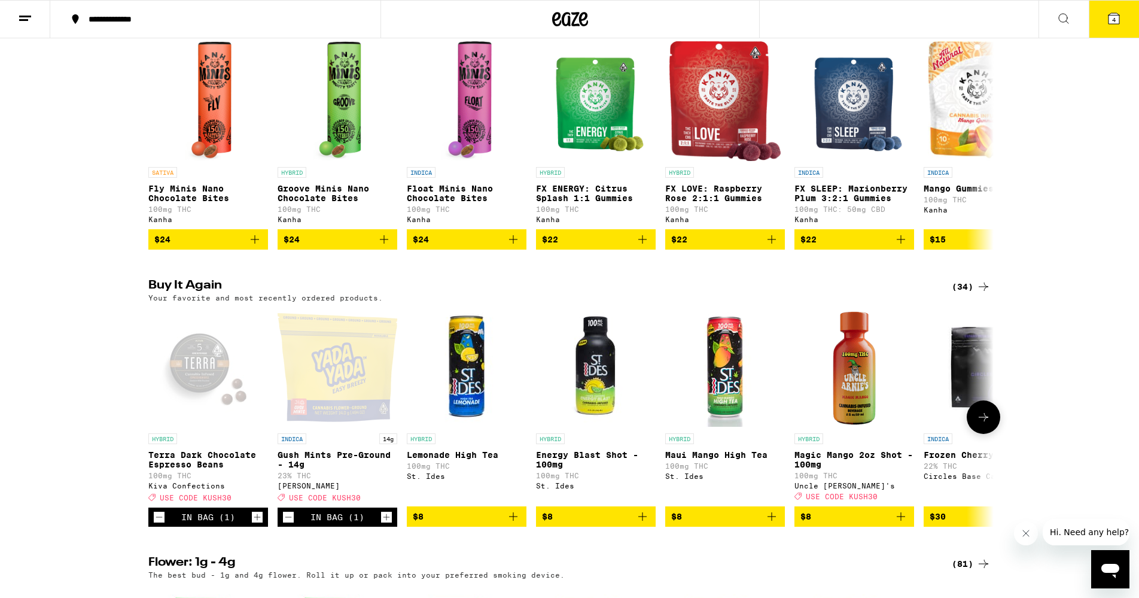
click at [597, 524] on span "$8" at bounding box center [596, 516] width 108 height 14
click at [643, 521] on icon "Increment" at bounding box center [645, 517] width 7 height 7
click at [778, 524] on icon "Add to bag" at bounding box center [772, 516] width 14 height 14
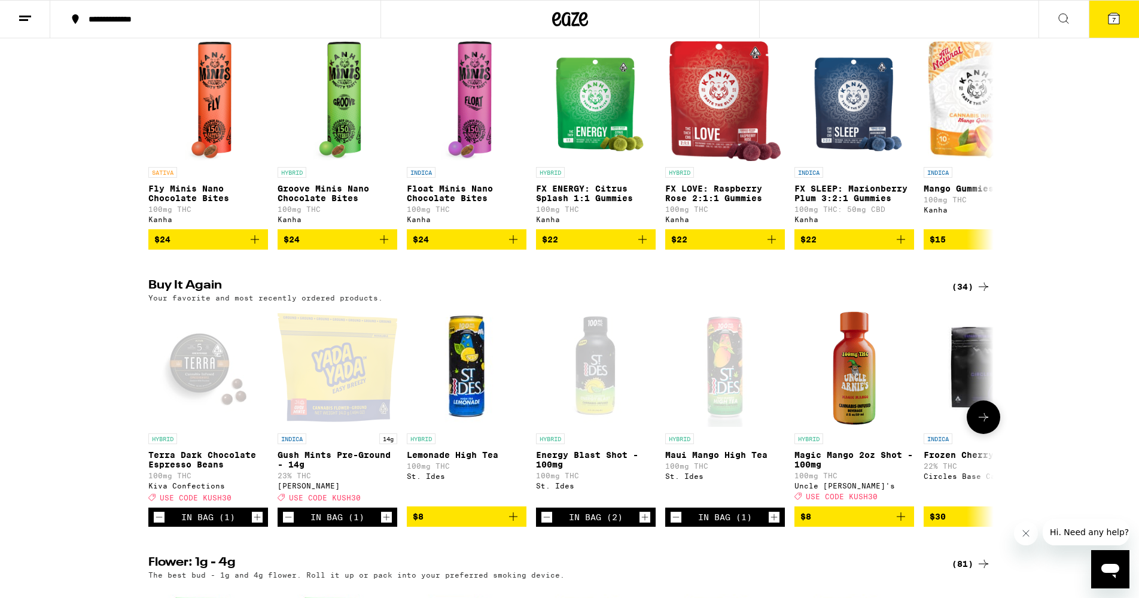
click at [513, 524] on icon "Add to bag" at bounding box center [513, 516] width 14 height 14
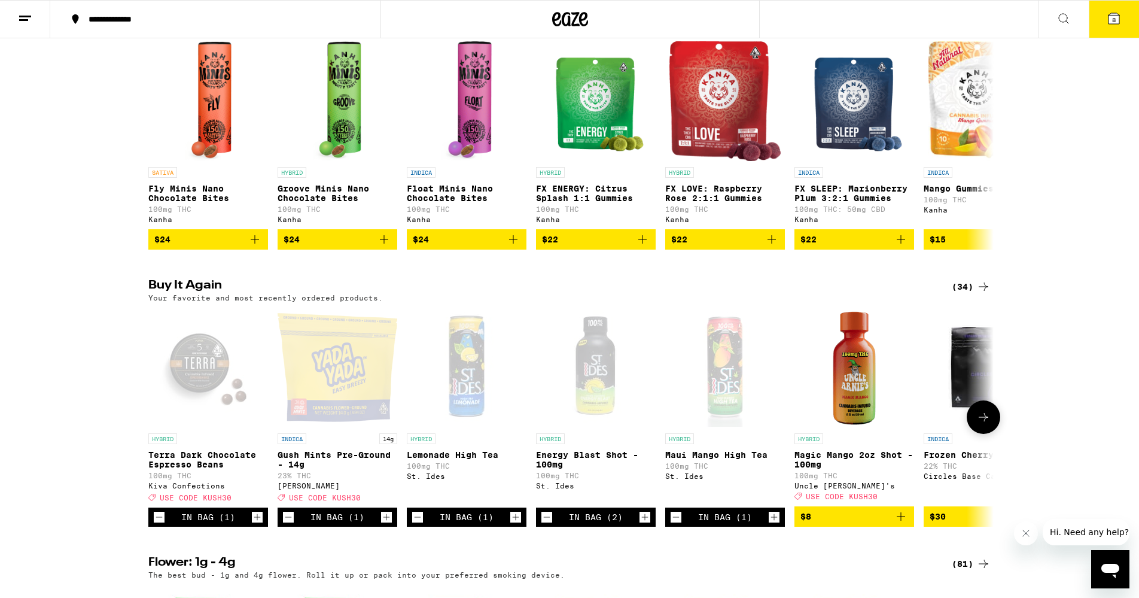
click at [979, 424] on icon at bounding box center [983, 417] width 14 height 14
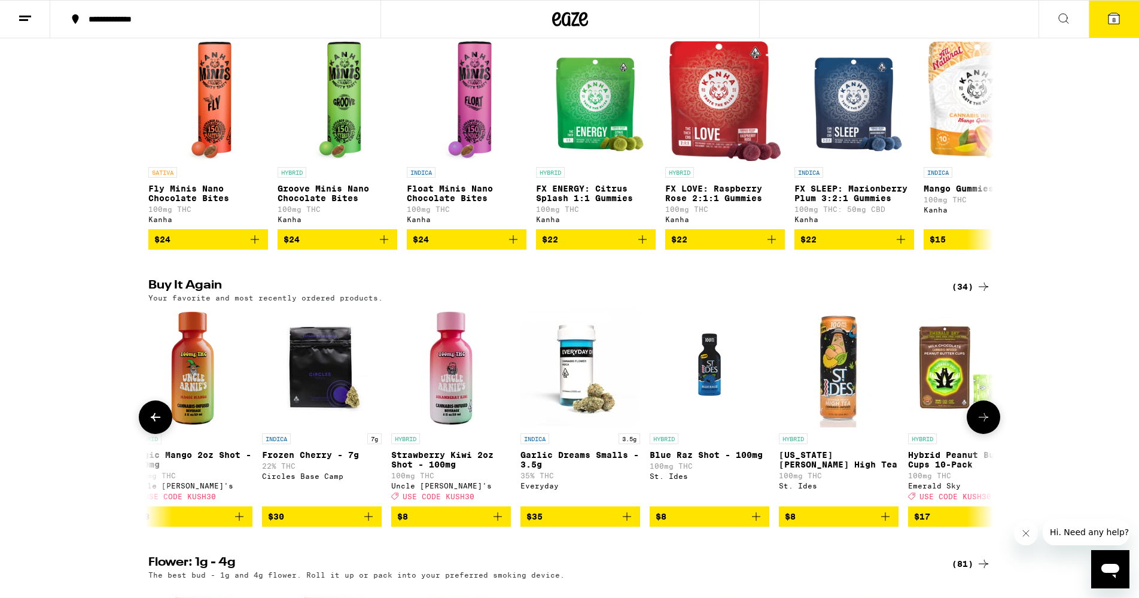
scroll to position [0, 712]
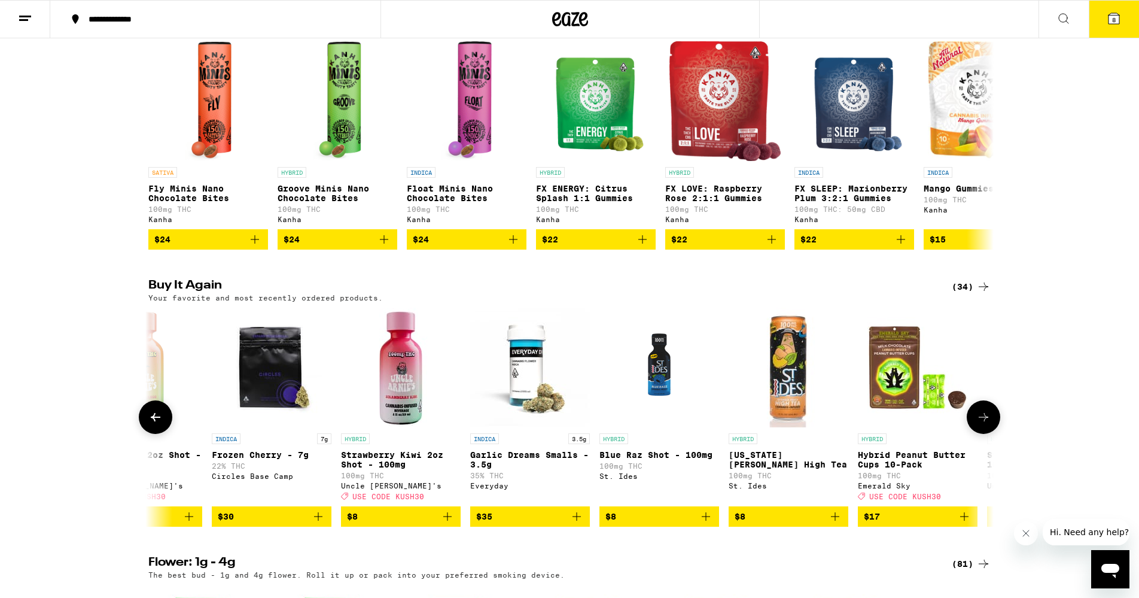
click at [527, 524] on span "$35" at bounding box center [530, 516] width 108 height 14
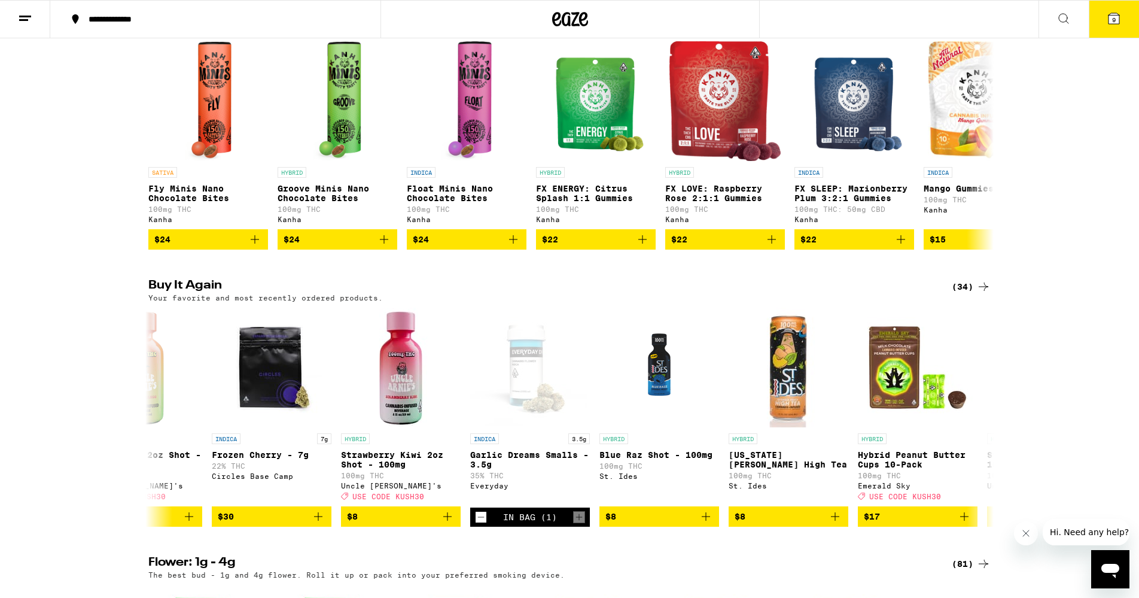
click at [1112, 21] on span "9" at bounding box center [1114, 19] width 4 height 7
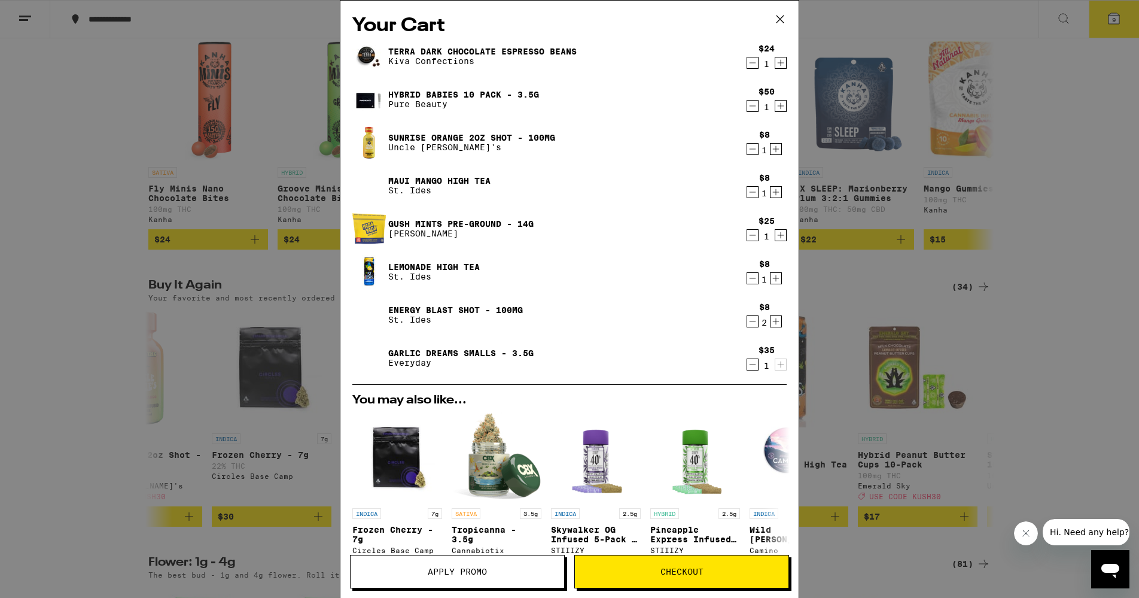
click at [753, 363] on icon "Decrement" at bounding box center [752, 364] width 11 height 14
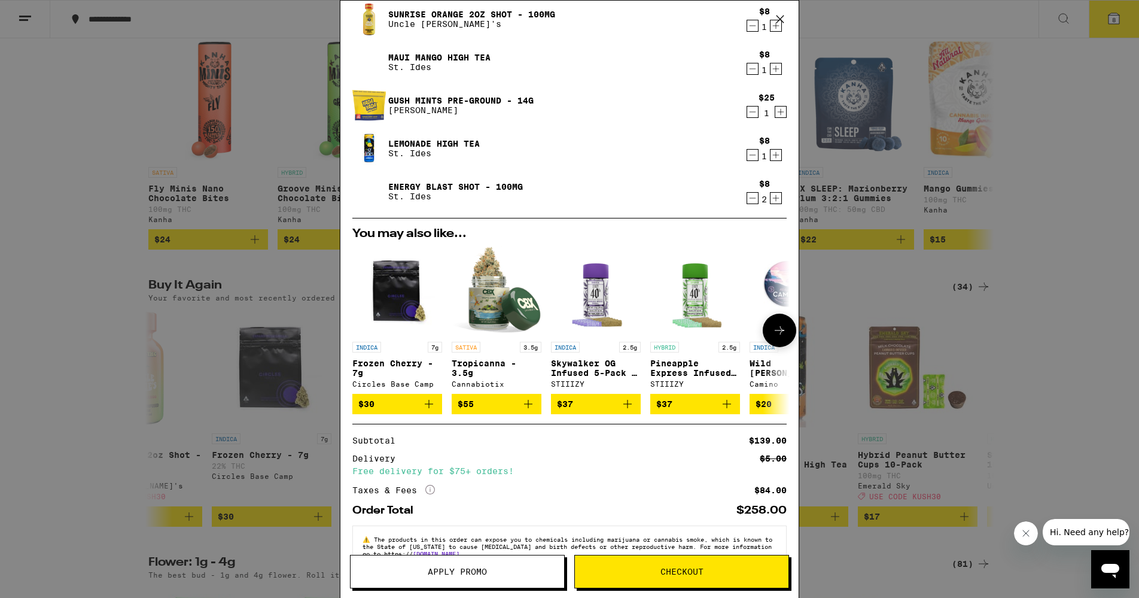
scroll to position [159, 0]
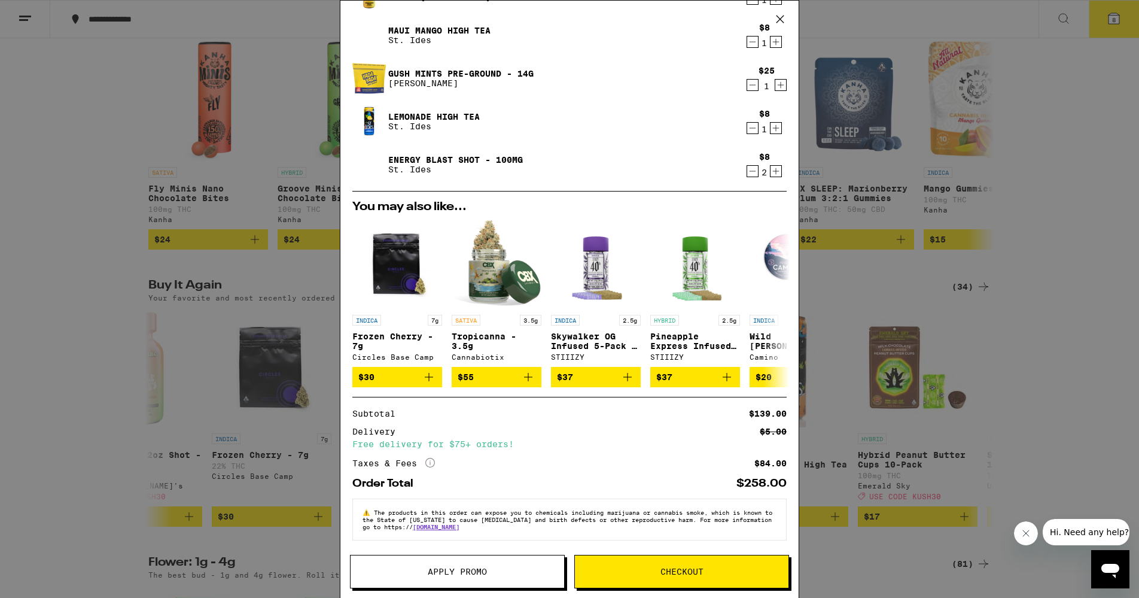
click at [463, 568] on span "Apply Promo" at bounding box center [457, 571] width 59 height 8
drag, startPoint x: 433, startPoint y: 568, endPoint x: 659, endPoint y: 574, distance: 226.8
click at [433, 568] on span "Apply Promo" at bounding box center [457, 571] width 59 height 8
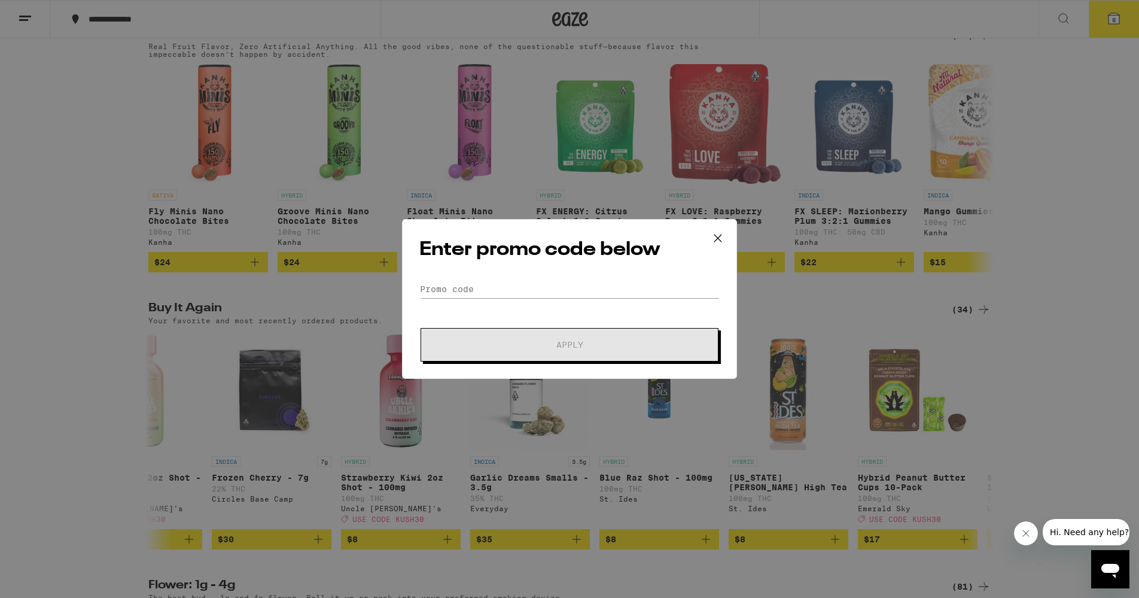
scroll to position [676, 0]
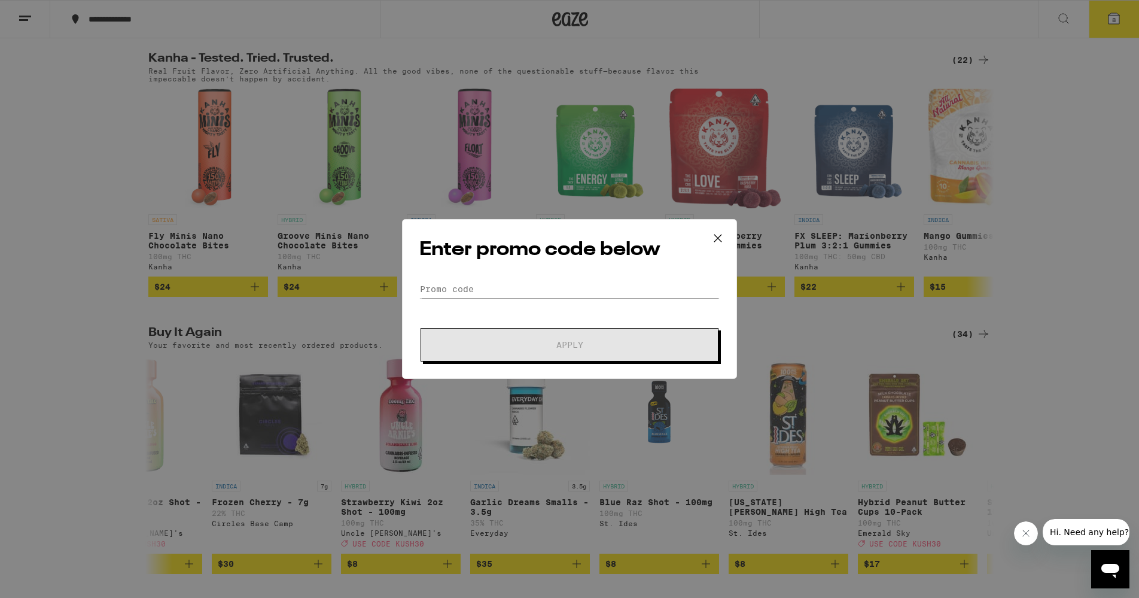
click at [507, 310] on form "Promo Code Apply" at bounding box center [569, 320] width 300 height 81
click at [474, 291] on input "Promo Code" at bounding box center [569, 289] width 300 height 18
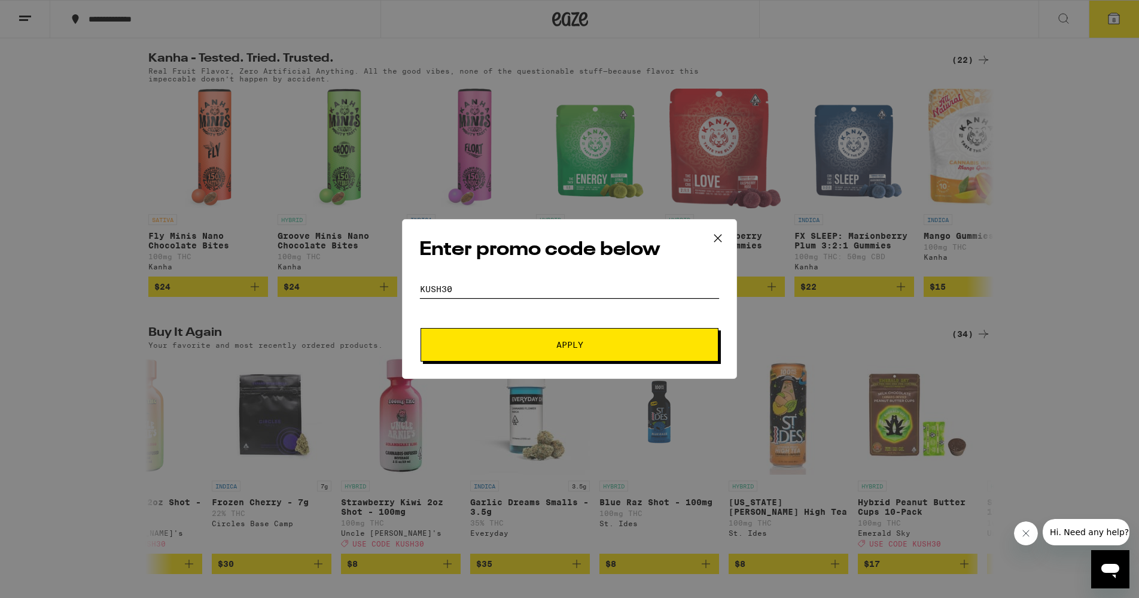
type input "kush30"
click at [557, 344] on span "Apply" at bounding box center [569, 344] width 27 height 8
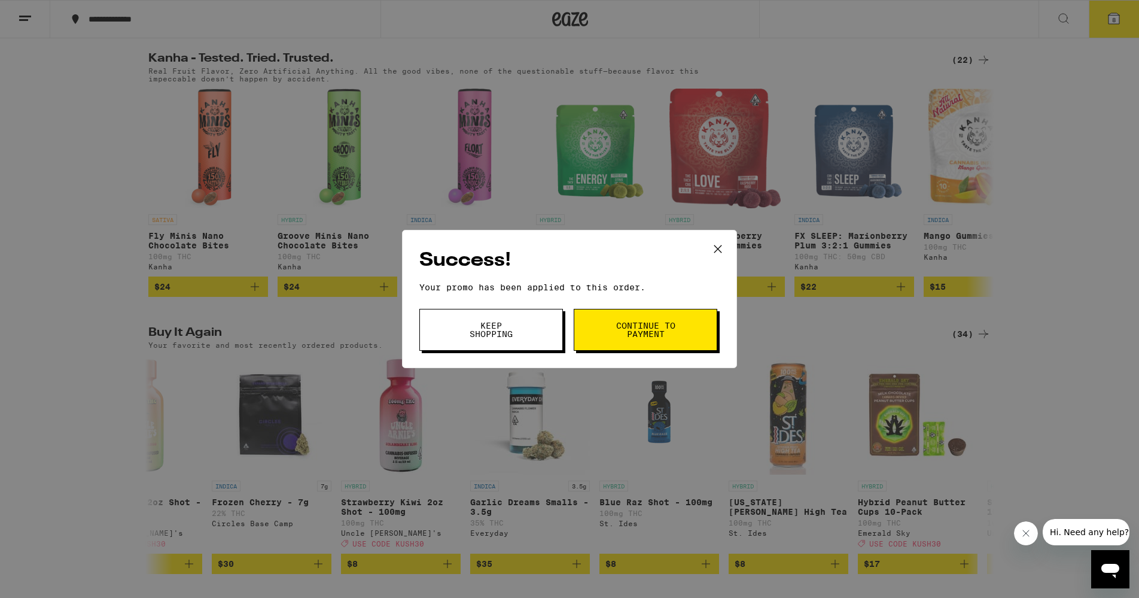
click at [646, 341] on button "Continue to payment" at bounding box center [646, 330] width 144 height 42
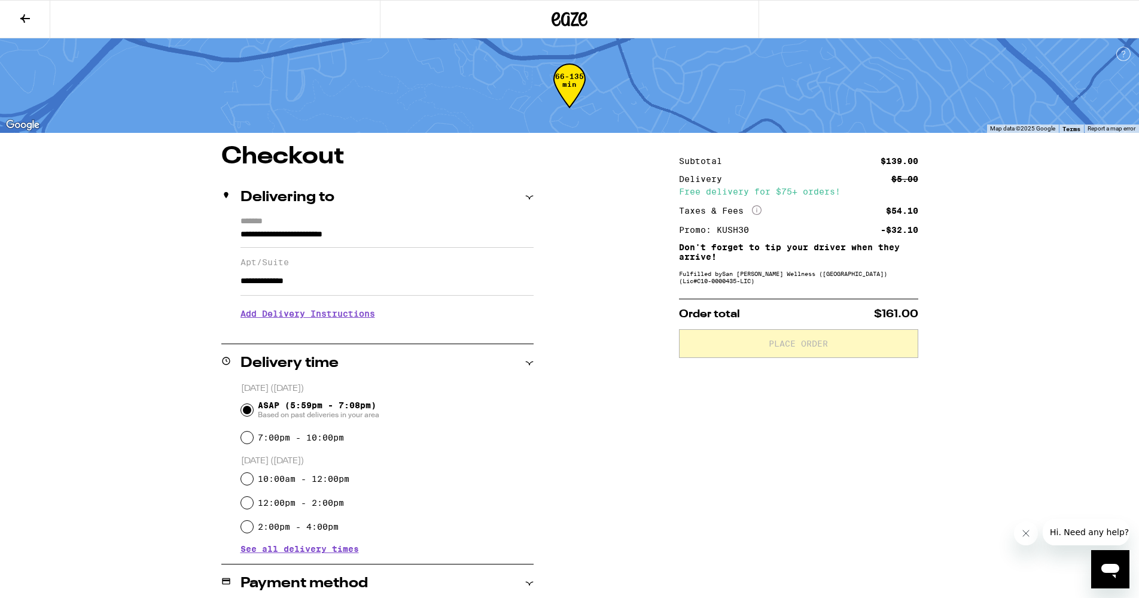
click at [625, 309] on div "**********" at bounding box center [570, 595] width 862 height 900
click at [309, 320] on h3 "Add Delivery Instructions" at bounding box center [387, 314] width 293 height 28
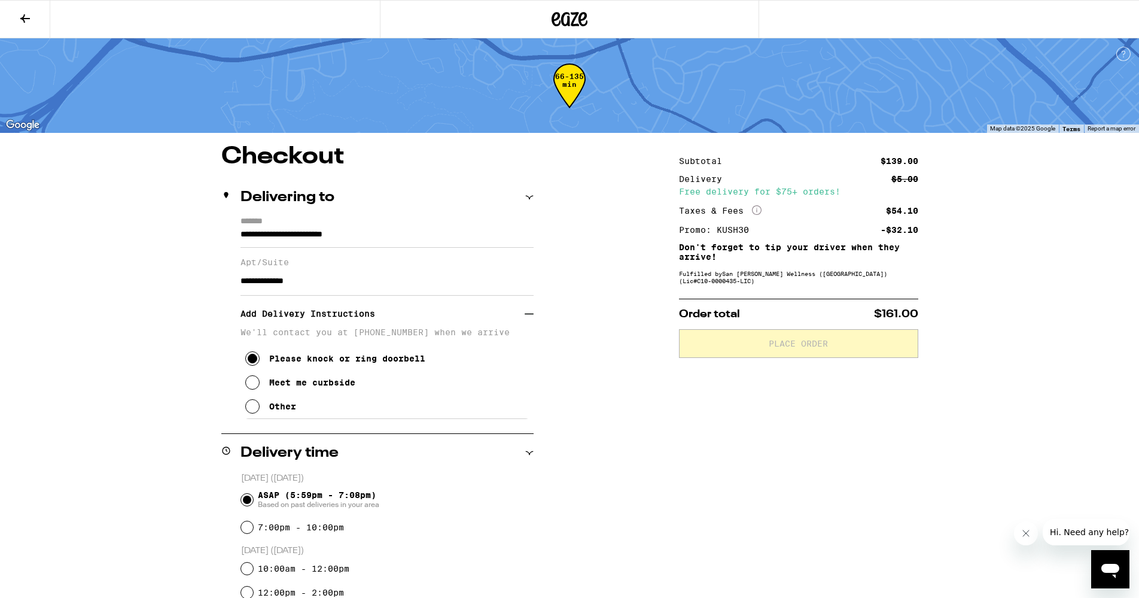
click at [442, 430] on div "**********" at bounding box center [377, 325] width 312 height 217
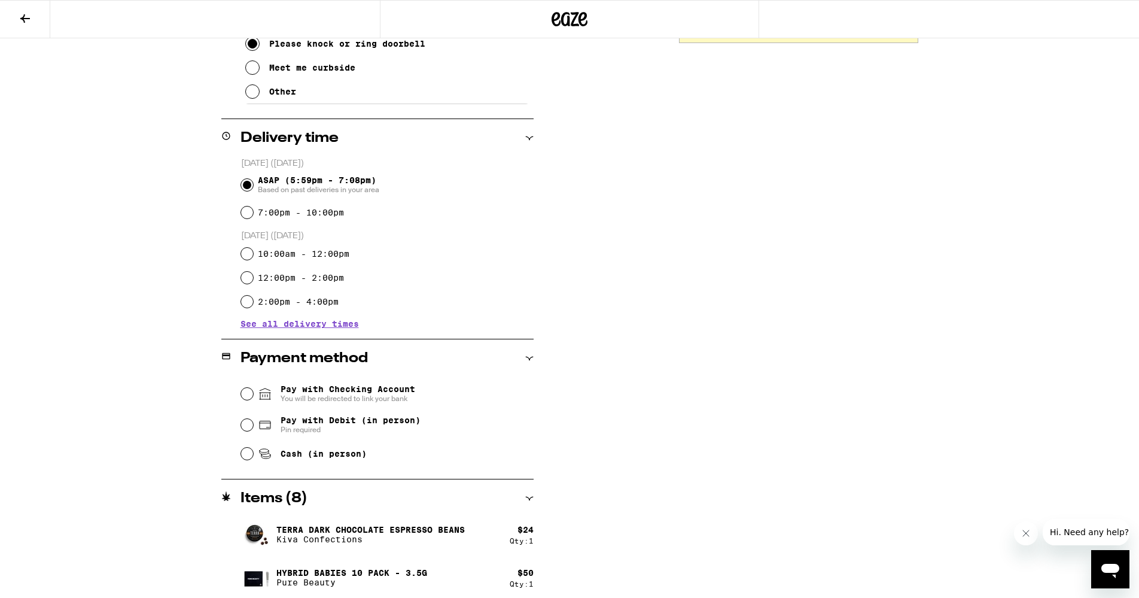
scroll to position [318, 0]
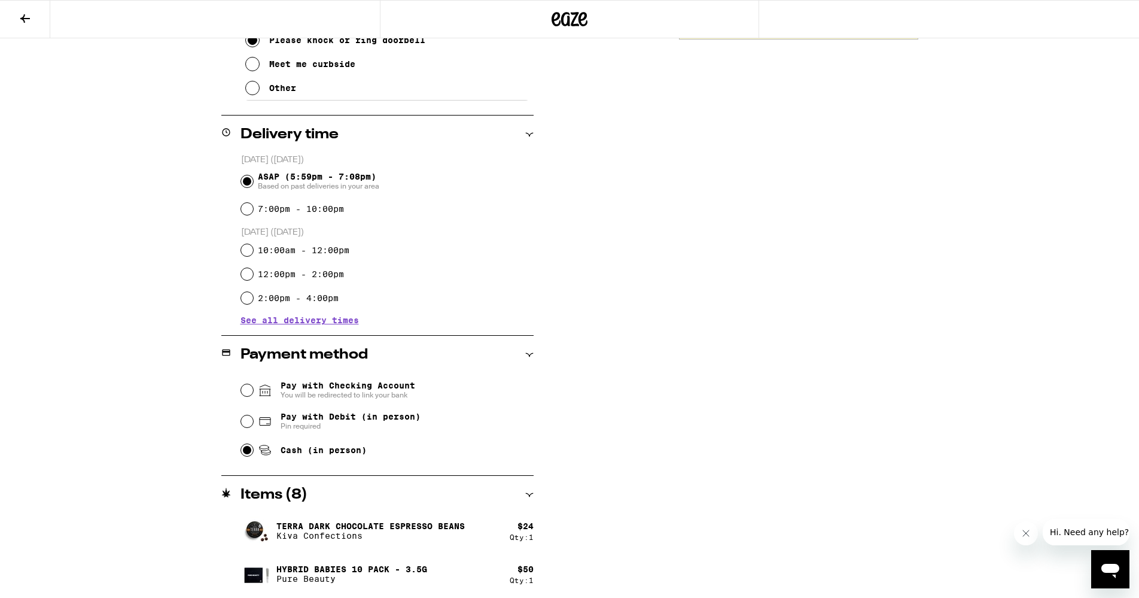
click at [251, 454] on input "Cash (in person)" at bounding box center [247, 450] width 12 height 12
radio input "true"
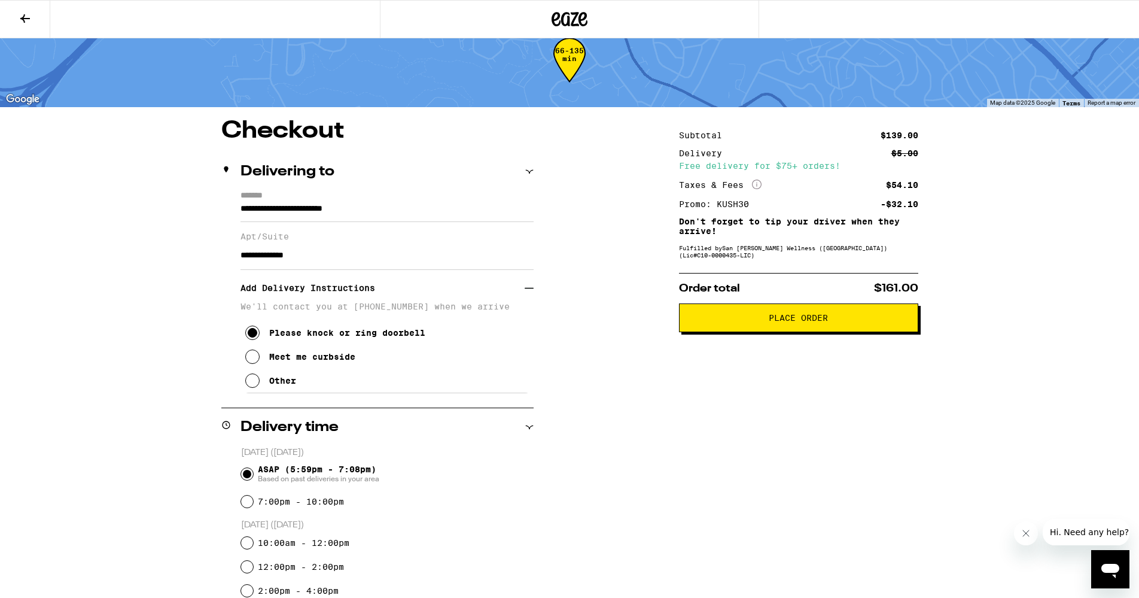
scroll to position [0, 0]
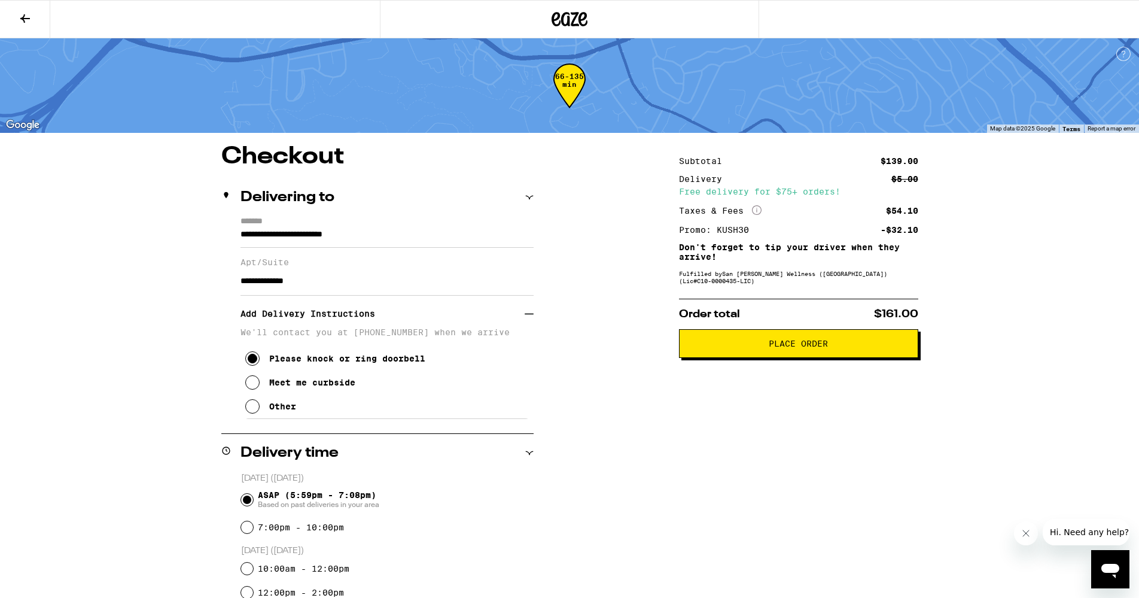
click at [763, 348] on span "Place Order" at bounding box center [798, 343] width 219 height 8
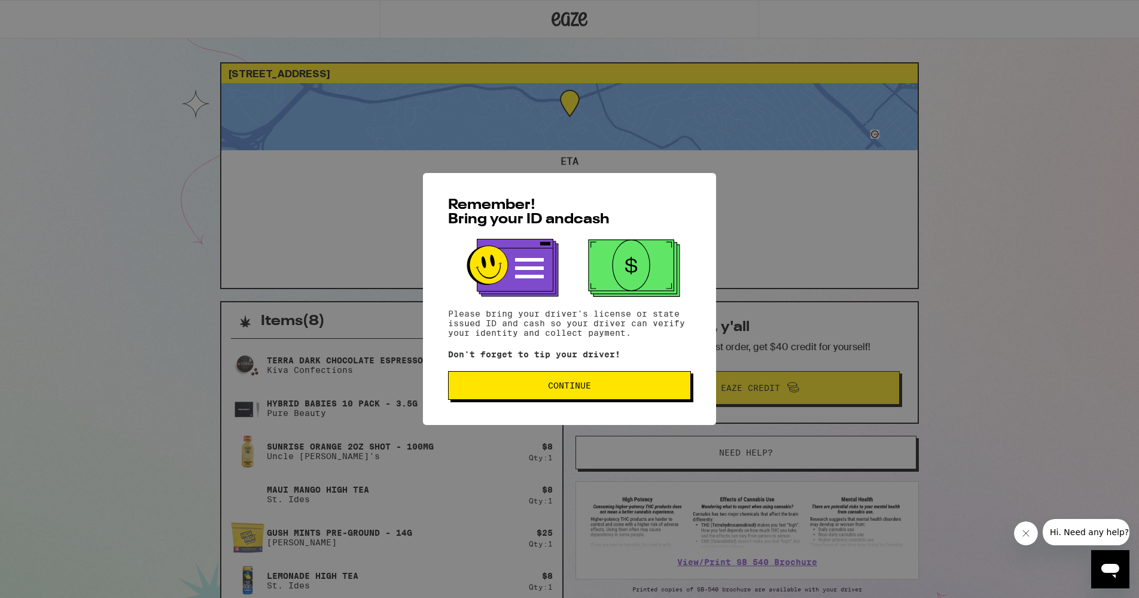
click at [555, 389] on span "Continue" at bounding box center [569, 385] width 43 height 8
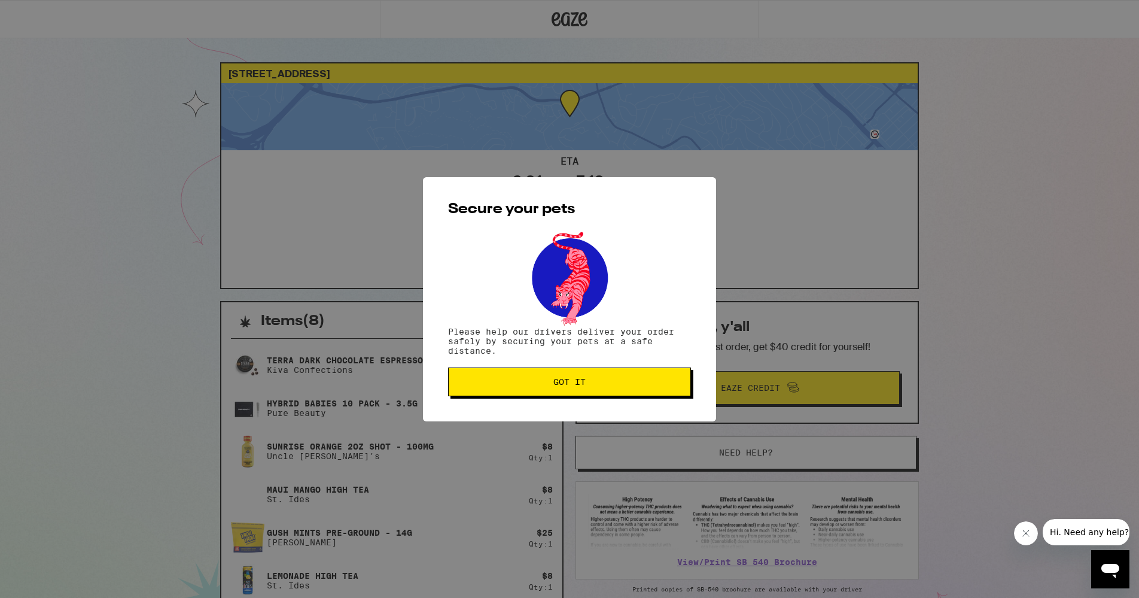
click at [589, 375] on button "Got it" at bounding box center [569, 381] width 243 height 29
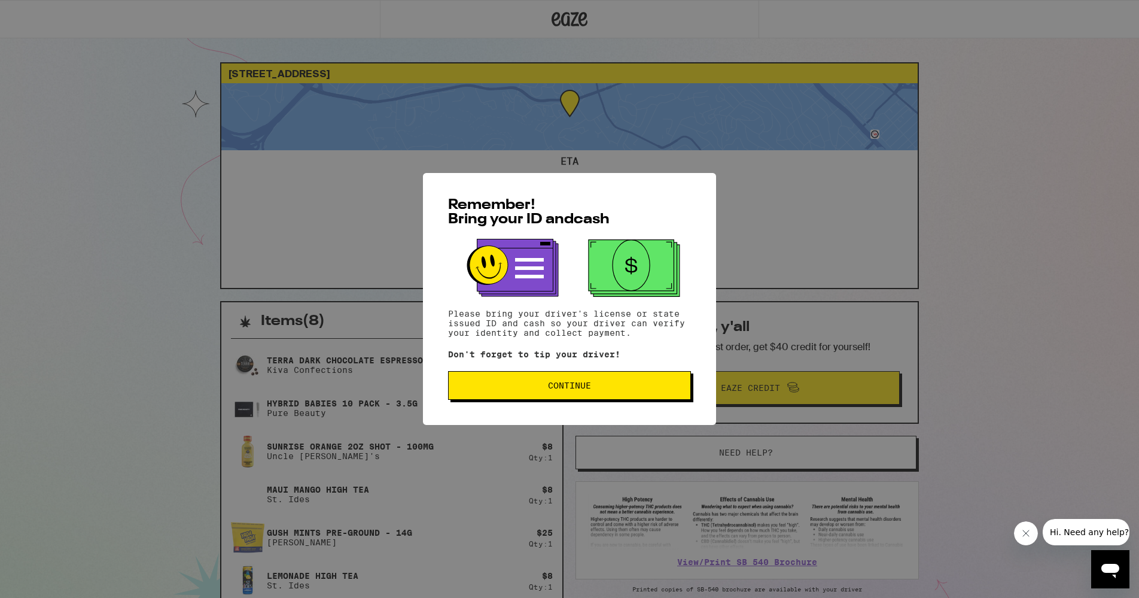
click at [587, 395] on button "Continue" at bounding box center [569, 385] width 243 height 29
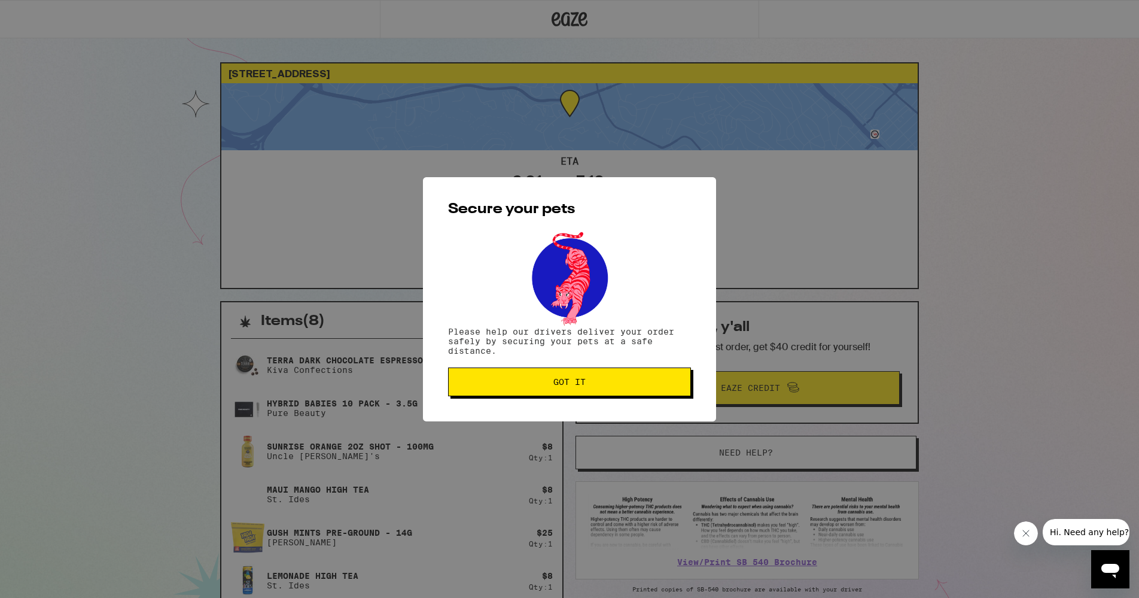
click at [671, 385] on span "Got it" at bounding box center [569, 382] width 223 height 8
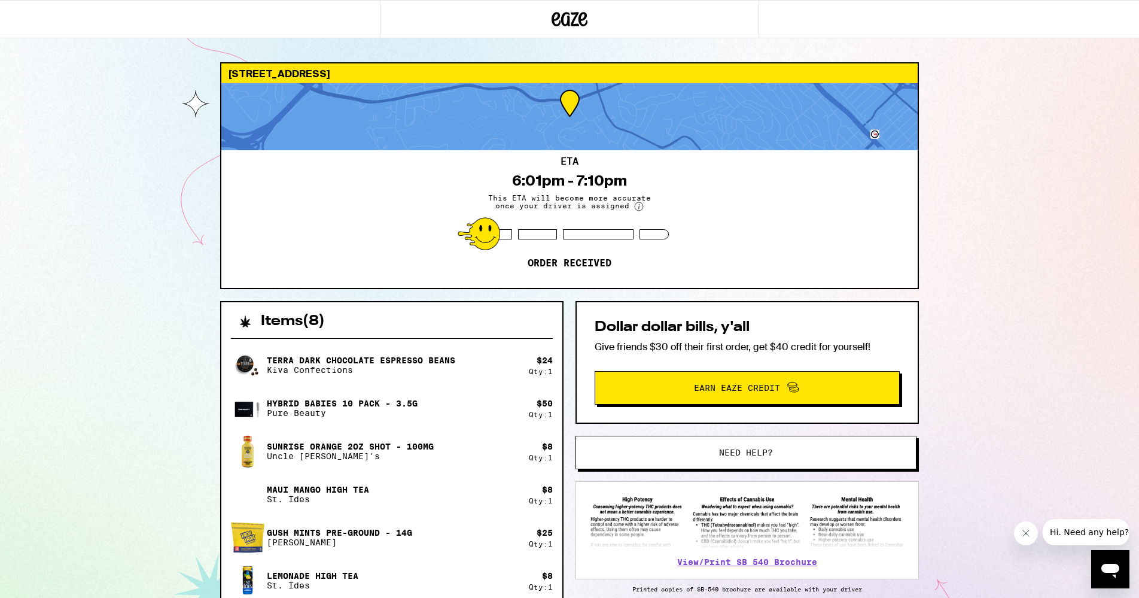
click at [1032, 281] on div "10 Mulberry Ct Belmont 94002 ETA 6:01pm - 7:10pm This ETA will become more accu…" at bounding box center [569, 410] width 1139 height 821
click at [559, 233] on div at bounding box center [570, 234] width 198 height 10
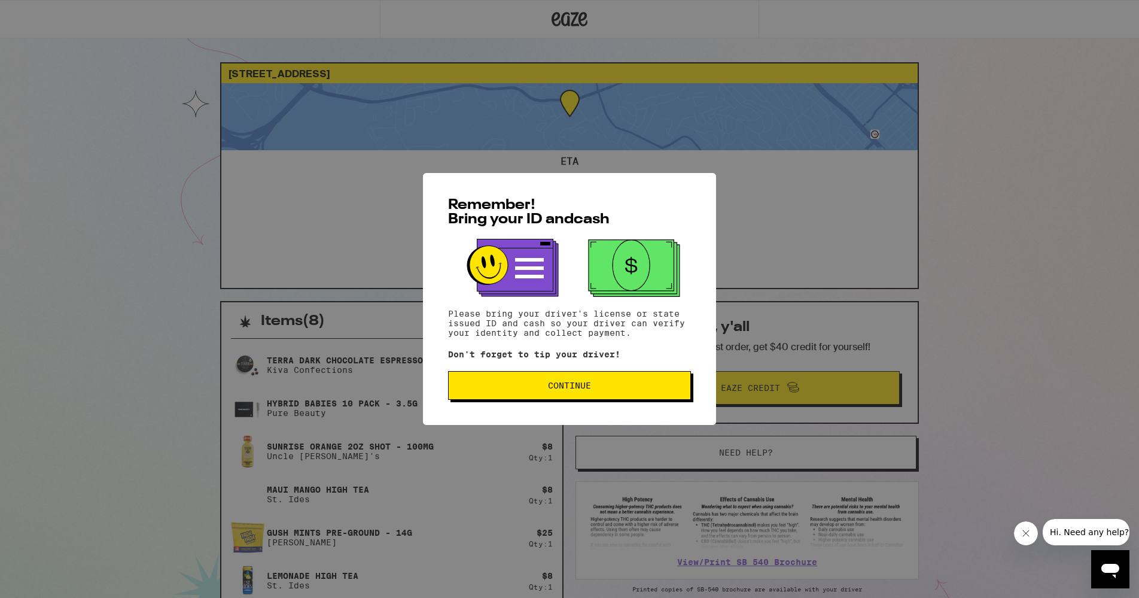
click at [660, 385] on span "Continue" at bounding box center [569, 385] width 223 height 8
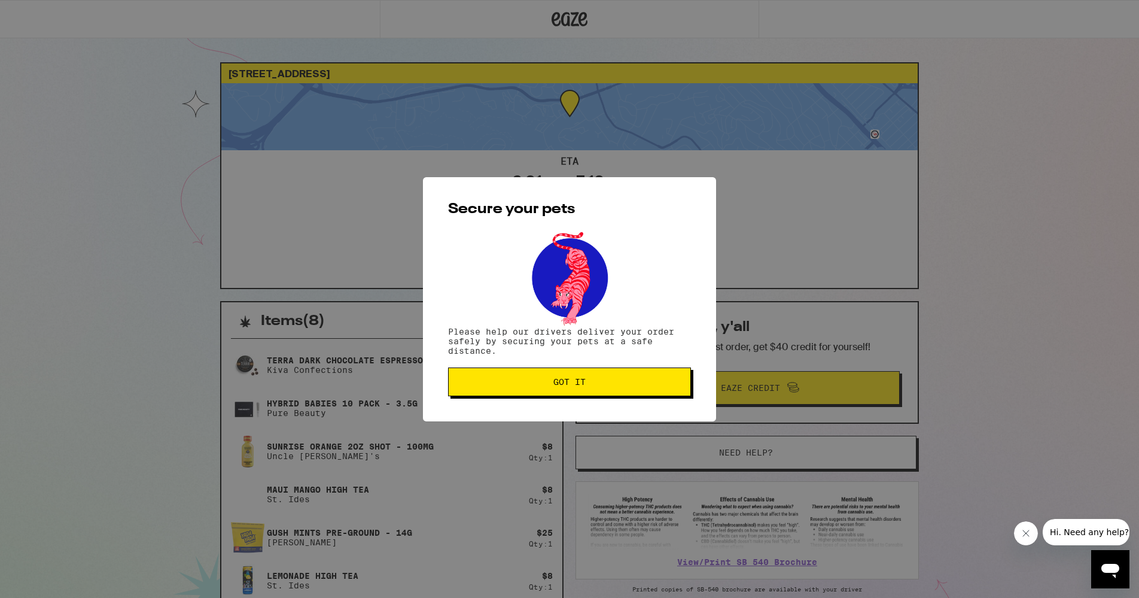
click at [620, 384] on span "Got it" at bounding box center [569, 382] width 223 height 8
